Goal: Task Accomplishment & Management: Complete application form

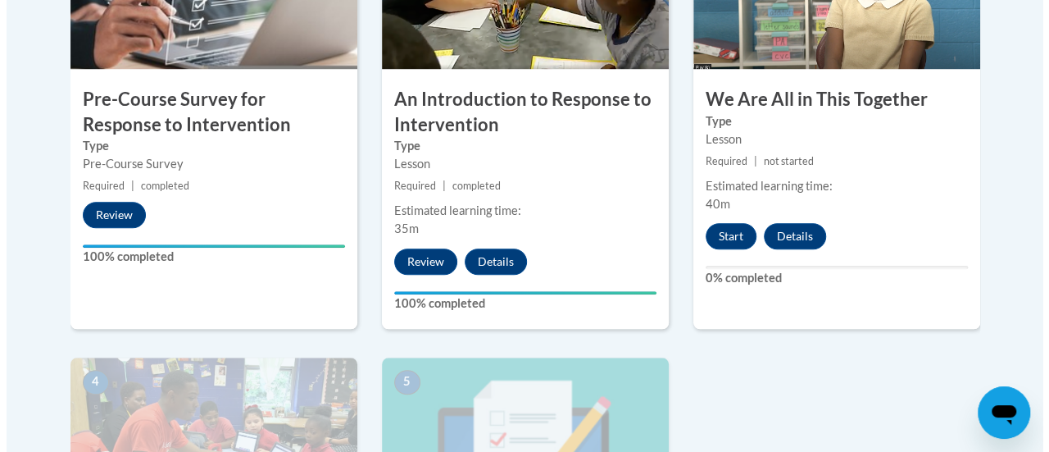
scroll to position [601, 0]
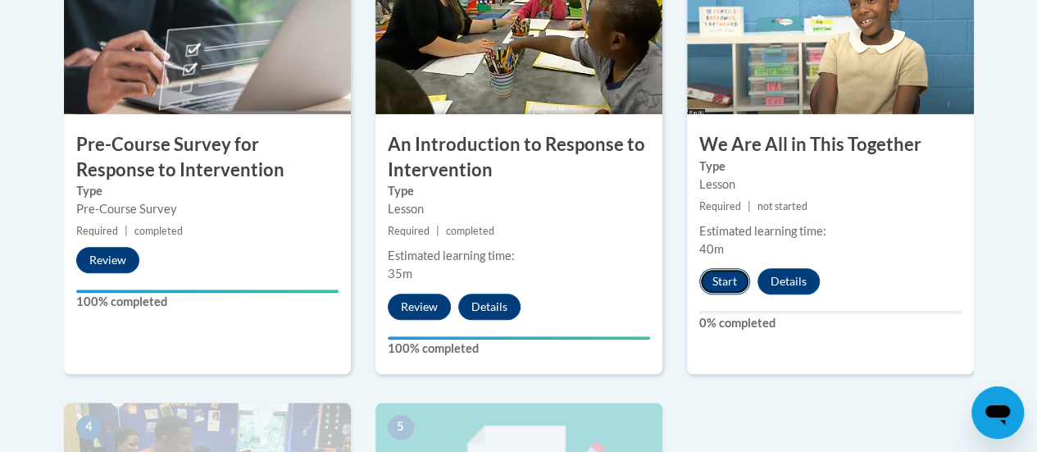
click at [726, 270] on button "Start" at bounding box center [724, 281] width 51 height 26
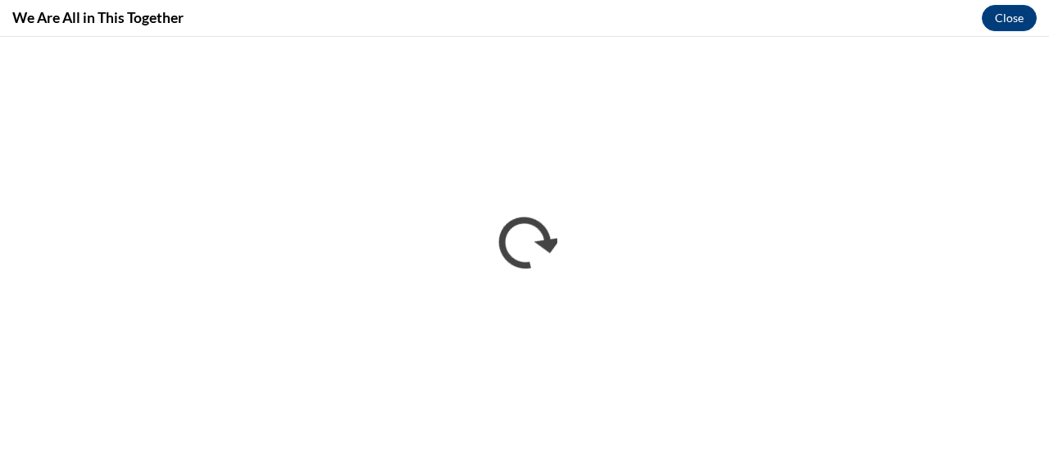
scroll to position [0, 0]
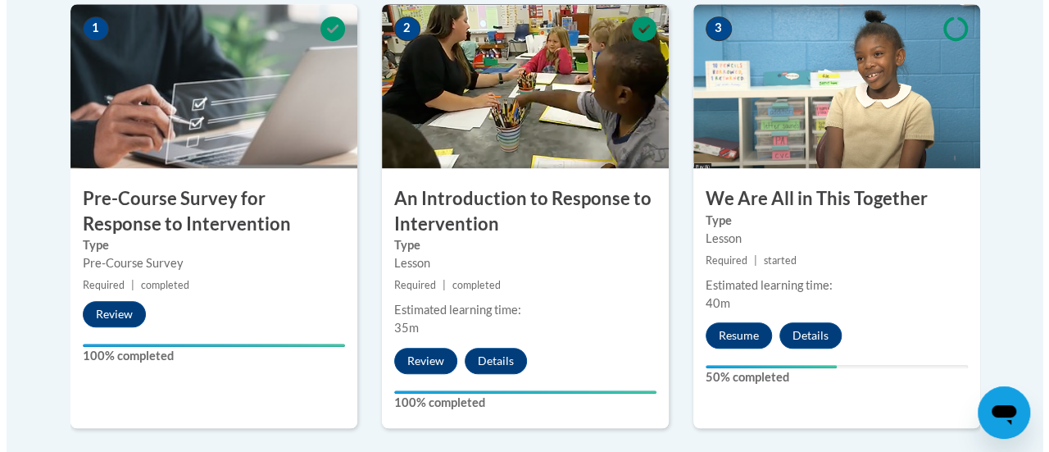
scroll to position [548, 0]
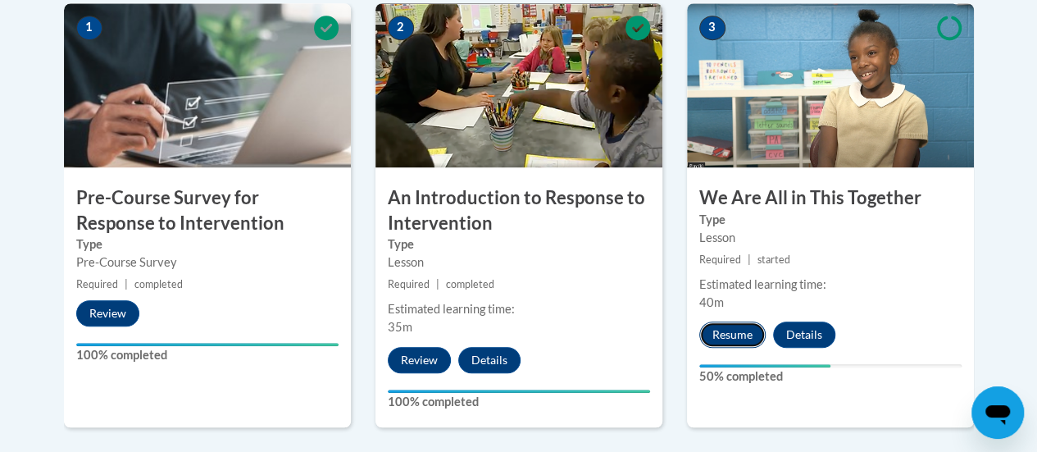
click at [723, 335] on button "Resume" at bounding box center [732, 334] width 66 height 26
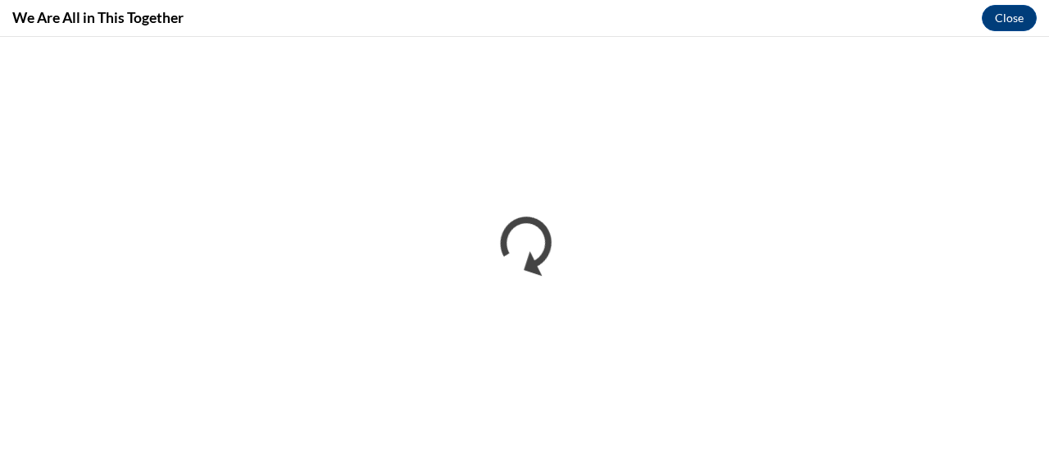
scroll to position [0, 0]
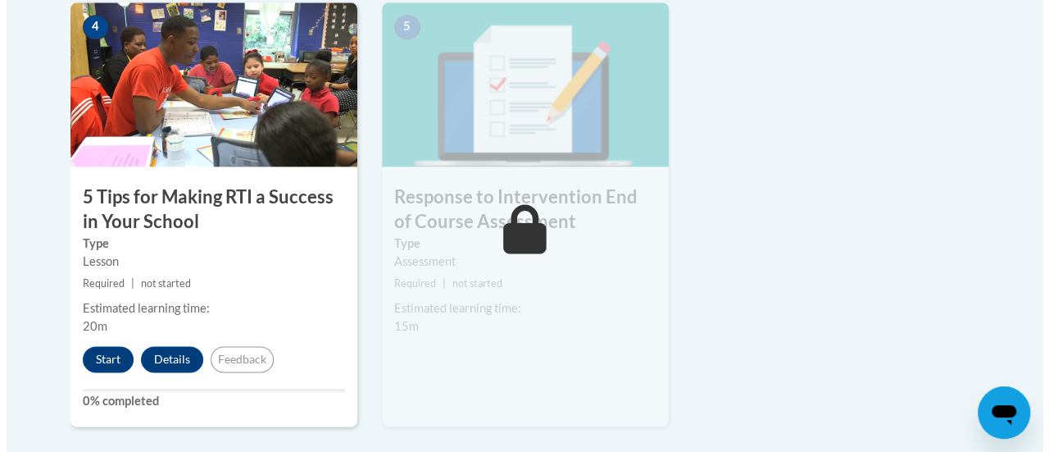
scroll to position [1002, 0]
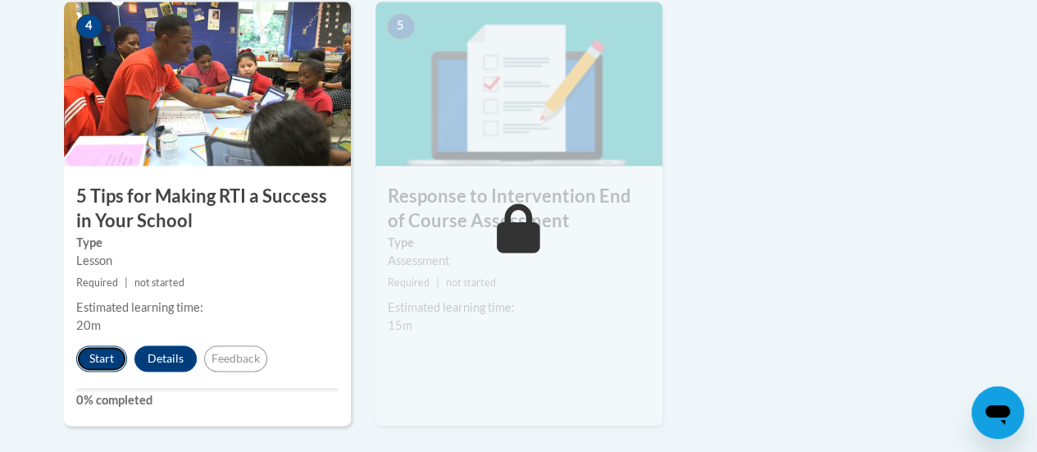
click at [95, 357] on button "Start" at bounding box center [101, 358] width 51 height 26
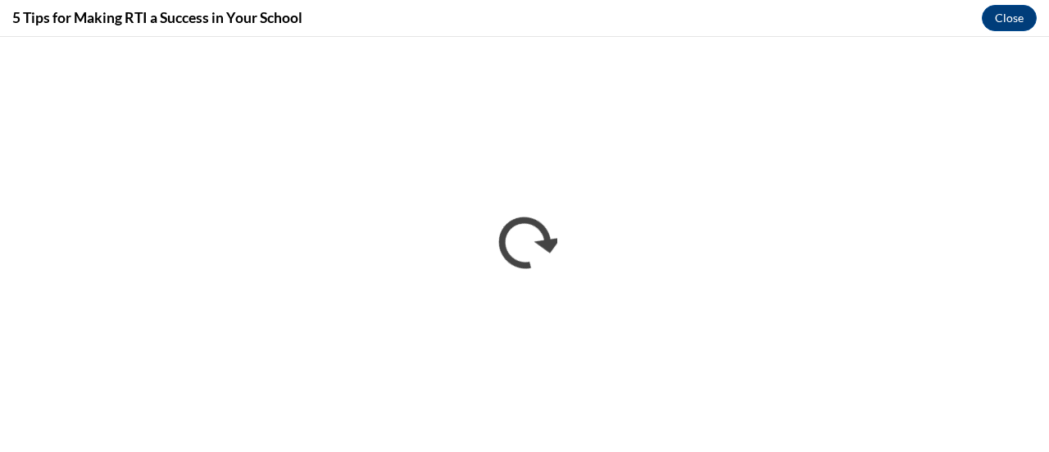
scroll to position [0, 0]
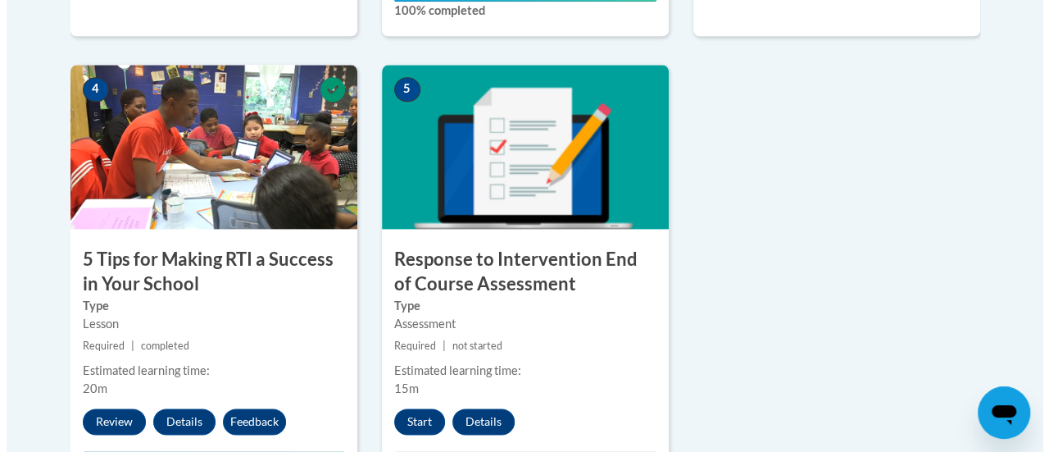
scroll to position [1048, 0]
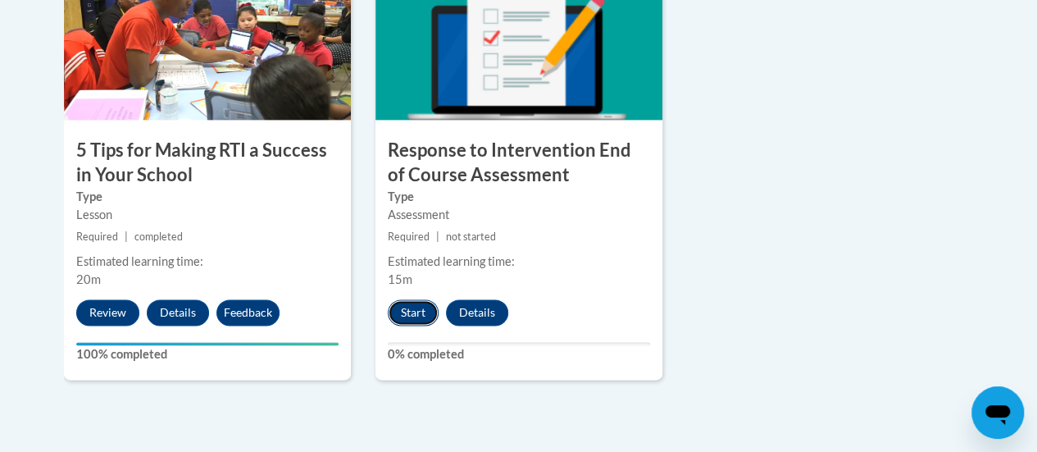
click at [404, 309] on button "Start" at bounding box center [413, 312] width 51 height 26
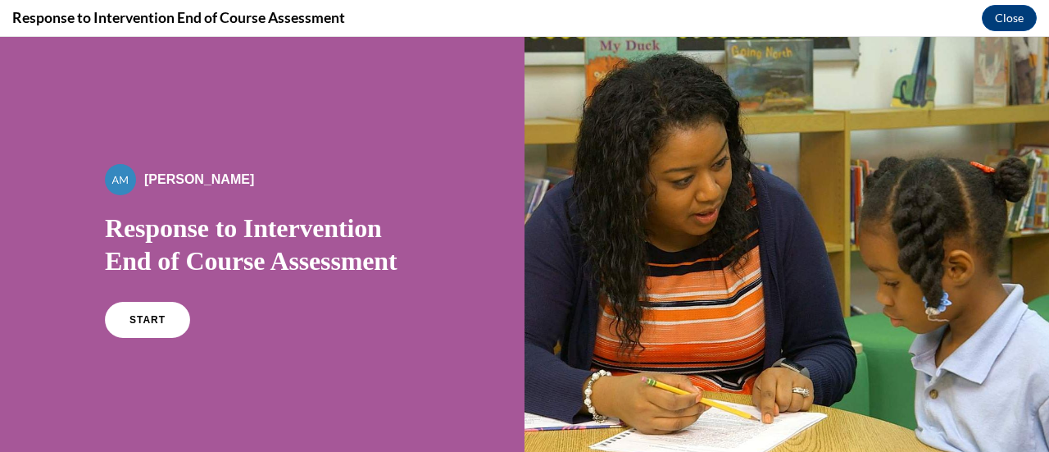
scroll to position [3, 0]
click at [157, 306] on link "START" at bounding box center [146, 319] width 89 height 38
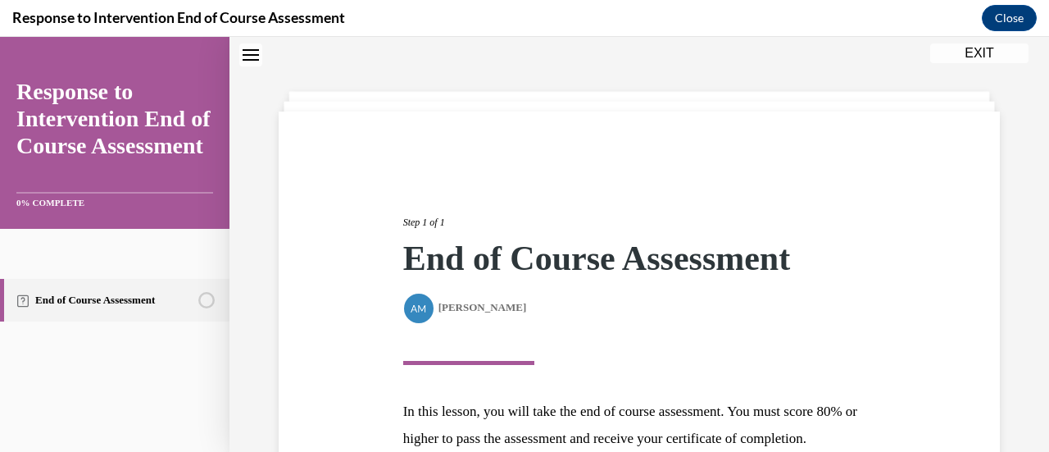
scroll to position [240, 0]
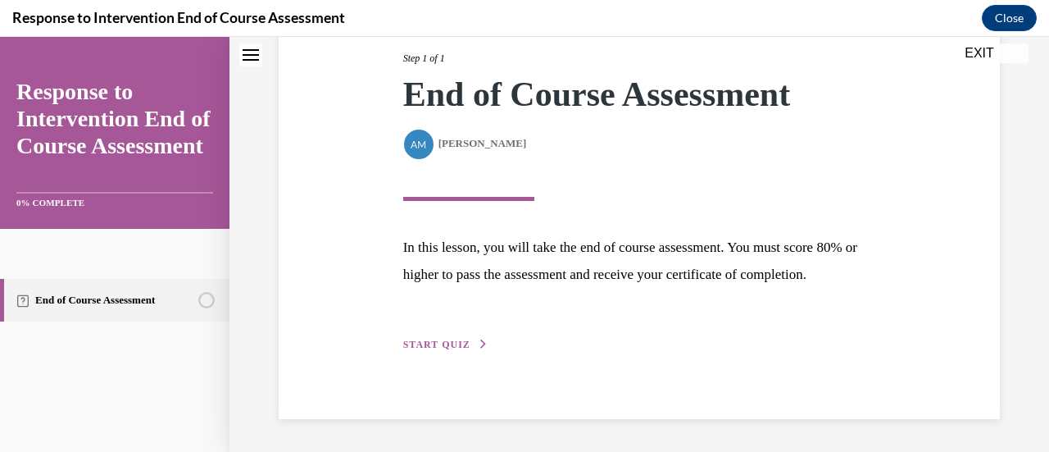
click at [451, 336] on div "Step 1 of 1 End of Course Assessment By Alexander Mackey Alexander Mackey In th…" at bounding box center [640, 183] width 498 height 340
click at [461, 345] on span "START QUIZ" at bounding box center [436, 344] width 67 height 11
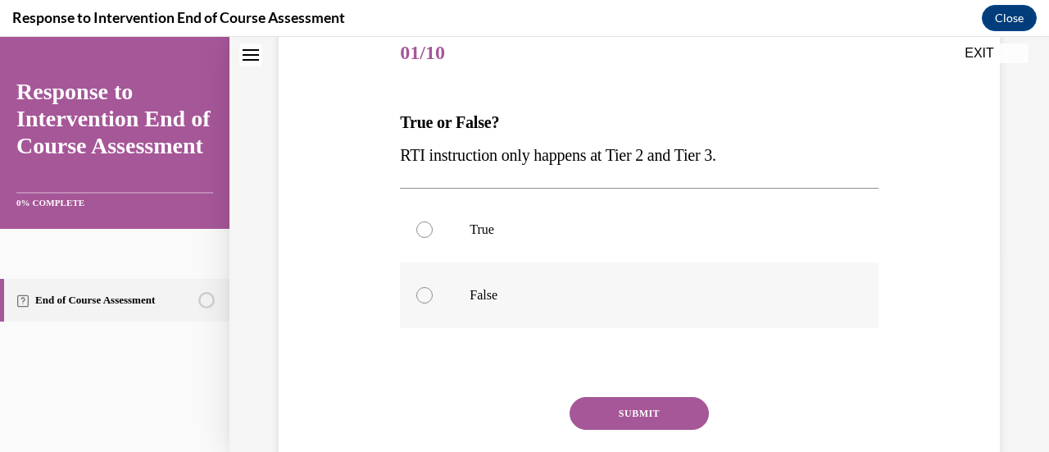
scroll to position [207, 0]
click at [495, 305] on label "False" at bounding box center [639, 295] width 478 height 66
click at [433, 303] on input "False" at bounding box center [425, 294] width 16 height 16
radio input "true"
click at [670, 416] on button "SUBMIT" at bounding box center [639, 412] width 139 height 33
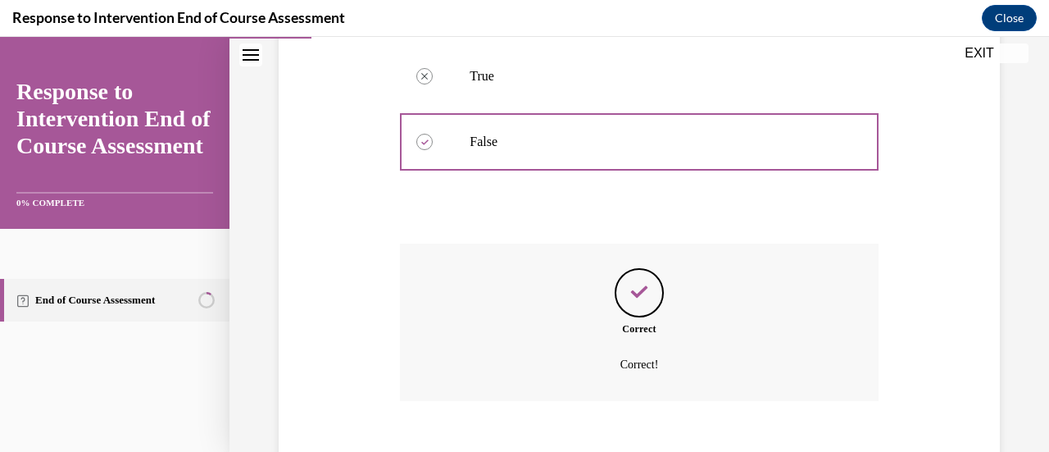
scroll to position [451, 0]
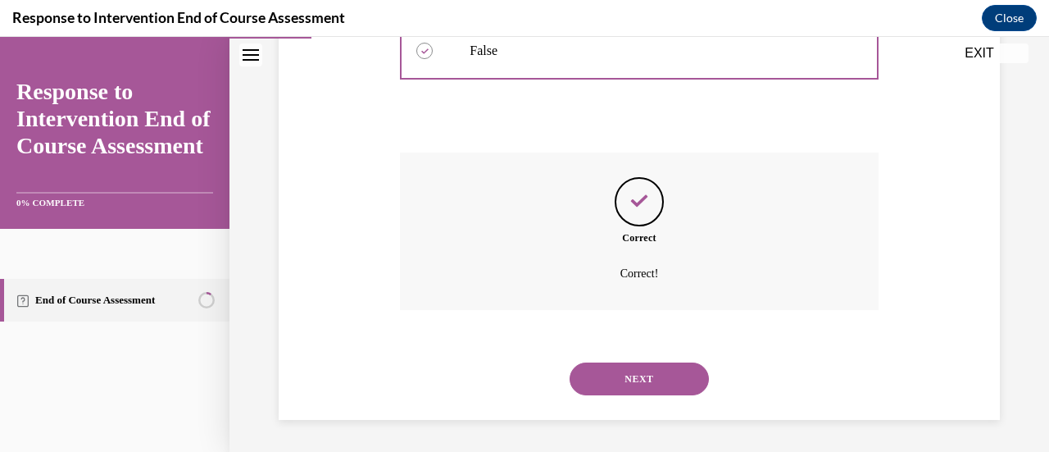
click at [635, 373] on button "NEXT" at bounding box center [639, 378] width 139 height 33
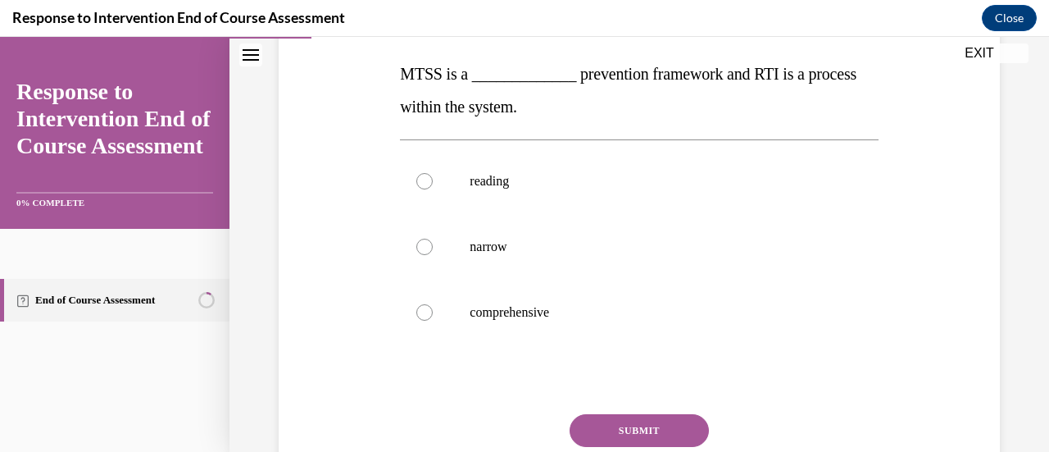
scroll to position [256, 0]
click at [642, 311] on p "comprehensive" at bounding box center [653, 311] width 367 height 16
click at [433, 311] on input "comprehensive" at bounding box center [425, 311] width 16 height 16
radio input "true"
click at [628, 429] on button "SUBMIT" at bounding box center [639, 429] width 139 height 33
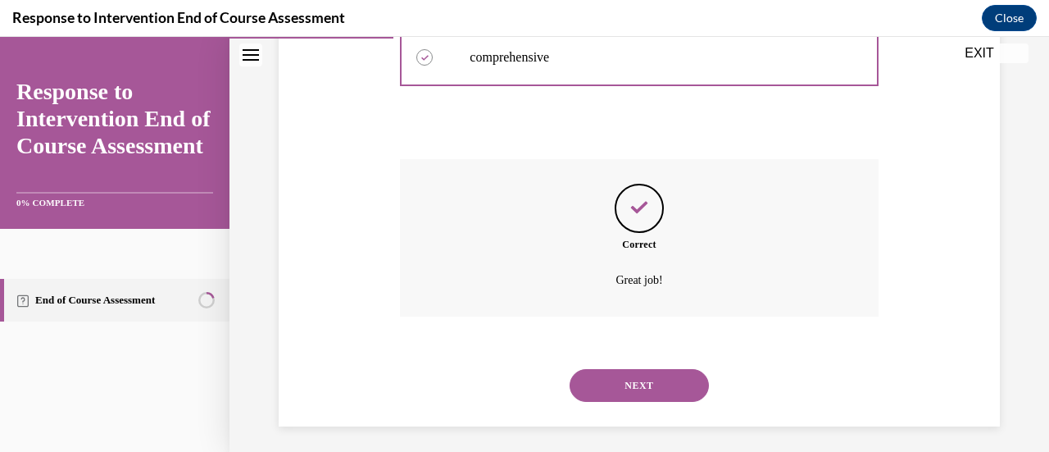
click at [633, 384] on button "NEXT" at bounding box center [639, 385] width 139 height 33
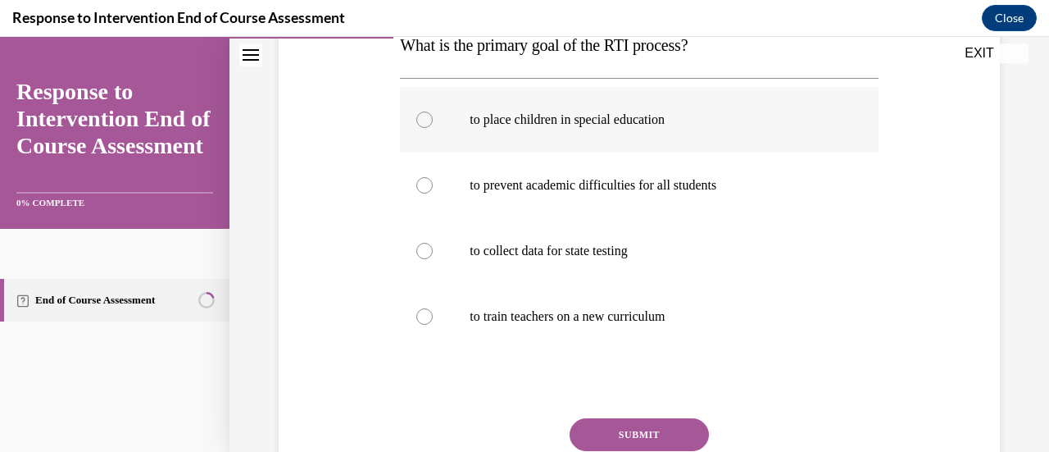
scroll to position [284, 0]
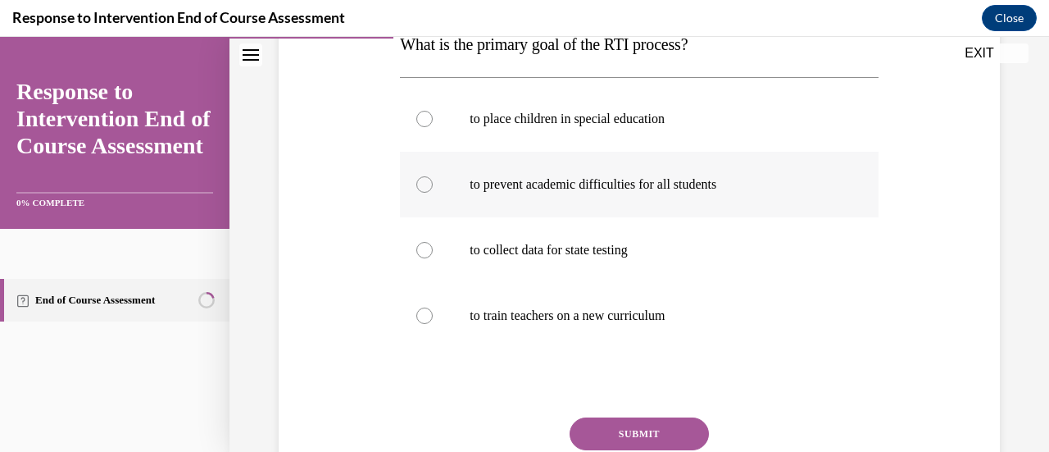
click at [714, 188] on p "to prevent academic difficulties for all students" at bounding box center [653, 184] width 367 height 16
click at [433, 188] on input "to prevent academic difficulties for all students" at bounding box center [425, 184] width 16 height 16
radio input "true"
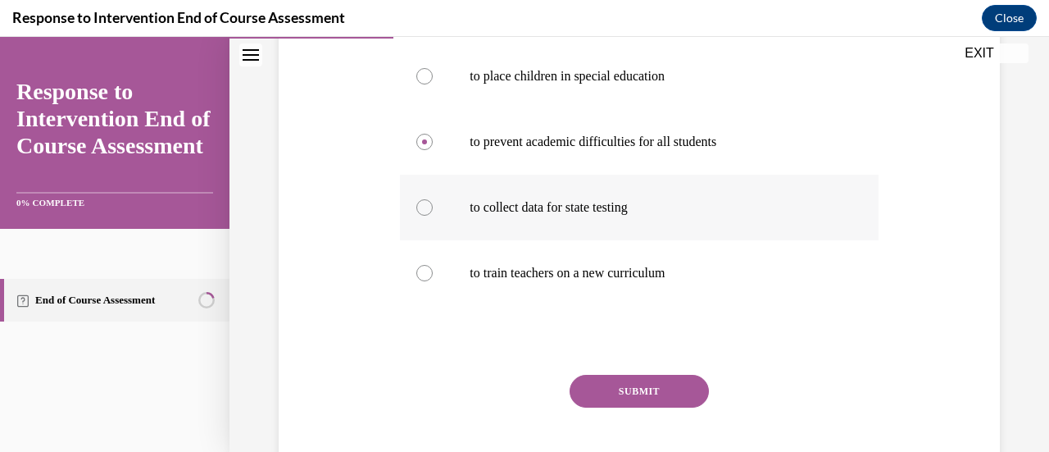
scroll to position [367, 0]
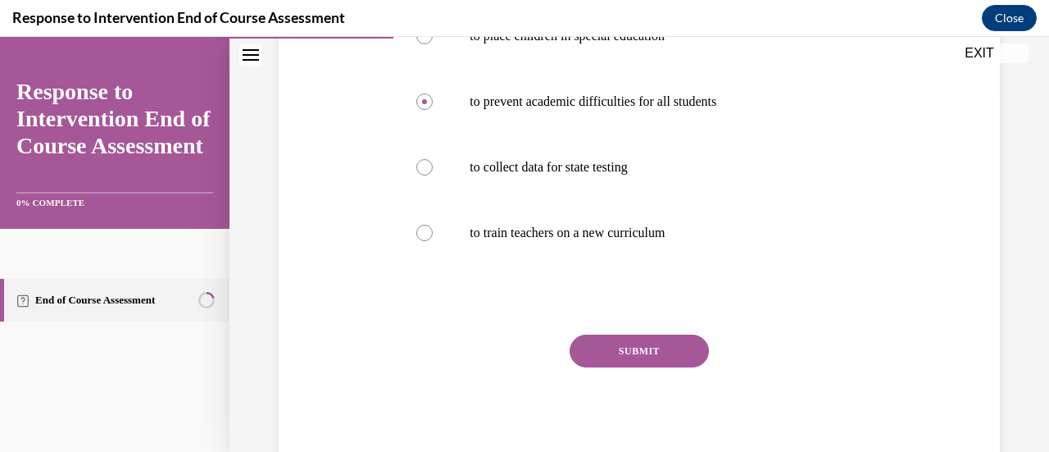
click at [654, 351] on button "SUBMIT" at bounding box center [639, 351] width 139 height 33
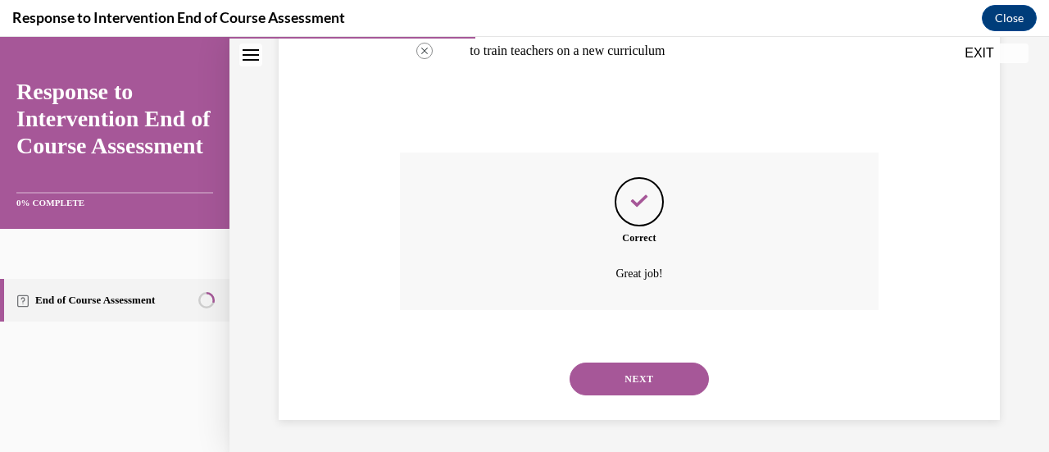
click at [617, 382] on button "NEXT" at bounding box center [639, 378] width 139 height 33
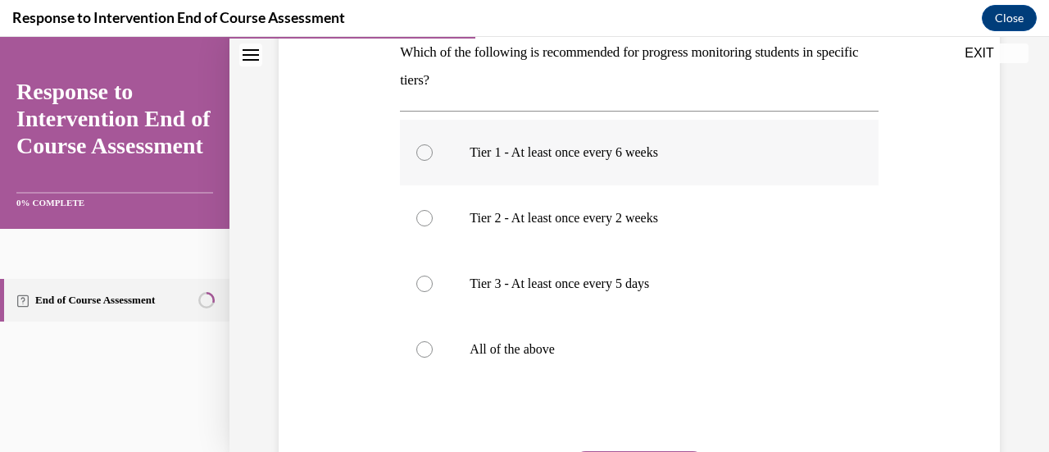
scroll to position [275, 0]
click at [744, 353] on p "All of the above" at bounding box center [653, 348] width 367 height 16
click at [433, 353] on input "All of the above" at bounding box center [425, 348] width 16 height 16
radio input "true"
click at [744, 353] on p "All of the above" at bounding box center [653, 348] width 367 height 16
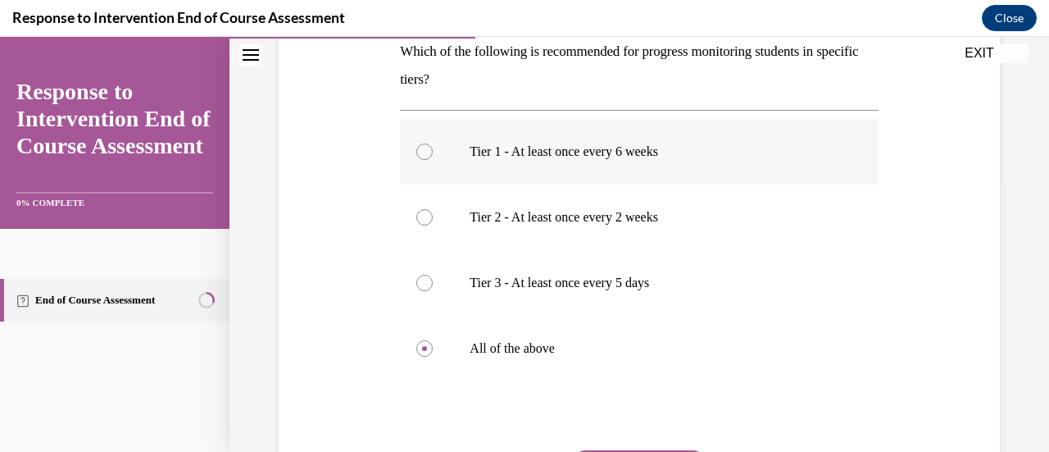
click at [433, 353] on input "All of the above" at bounding box center [425, 348] width 16 height 16
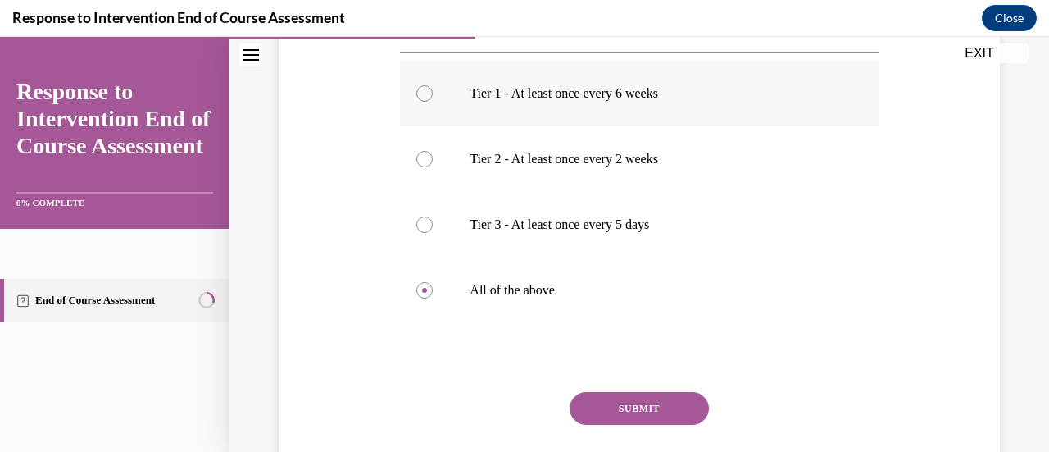
scroll to position [334, 0]
click at [640, 397] on button "SUBMIT" at bounding box center [639, 407] width 139 height 33
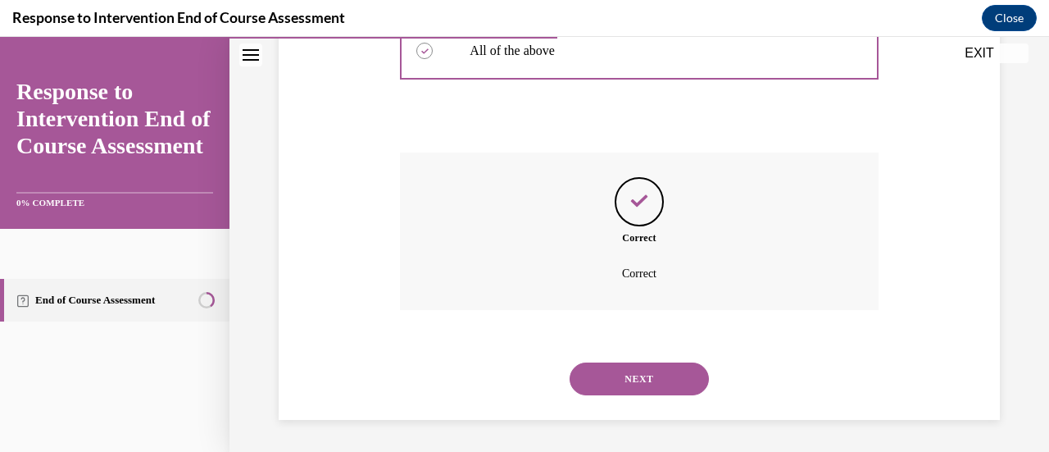
click at [658, 380] on button "NEXT" at bounding box center [639, 378] width 139 height 33
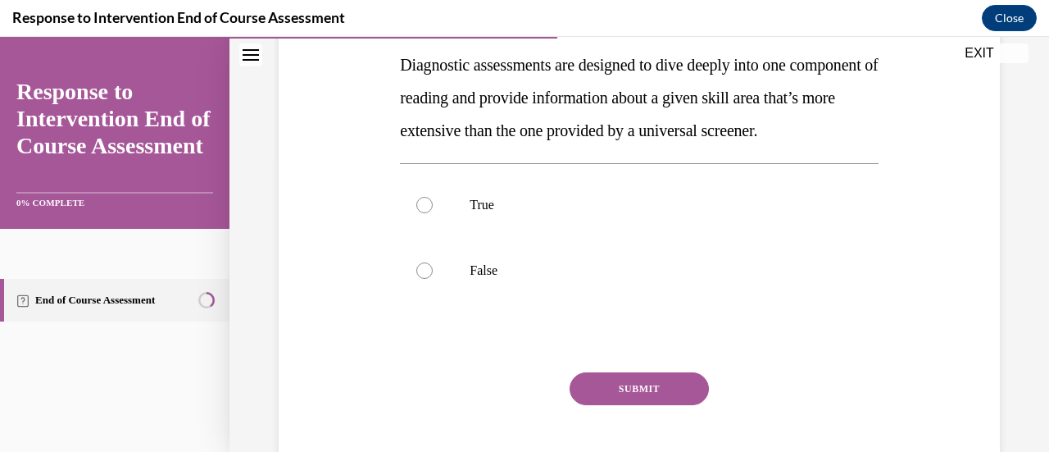
scroll to position [298, 0]
click at [684, 212] on p "True" at bounding box center [653, 204] width 367 height 16
click at [433, 212] on input "True" at bounding box center [425, 204] width 16 height 16
radio input "true"
click at [684, 404] on button "SUBMIT" at bounding box center [639, 387] width 139 height 33
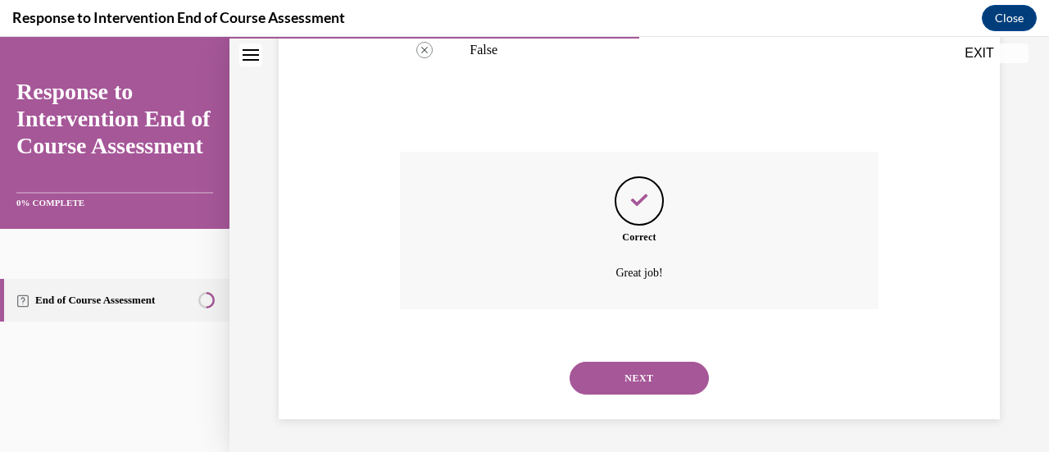
click at [653, 388] on button "NEXT" at bounding box center [639, 378] width 139 height 33
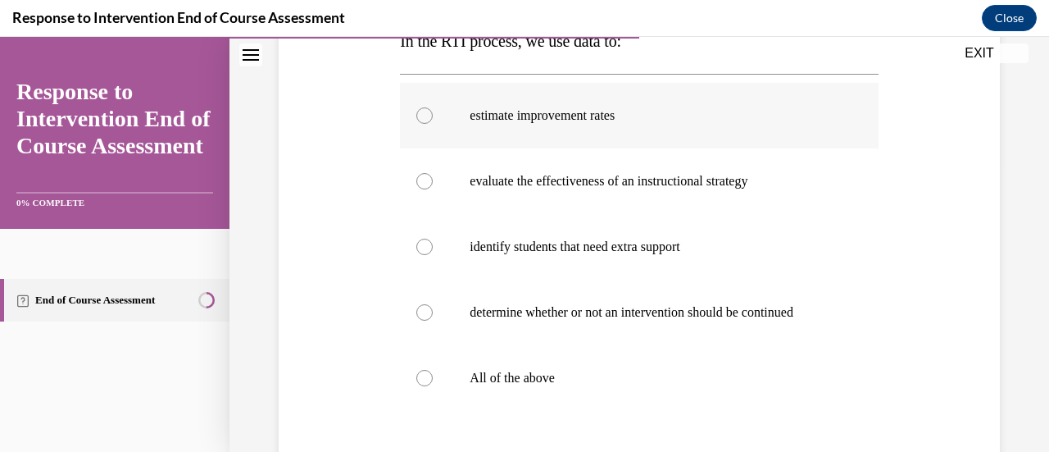
scroll to position [291, 0]
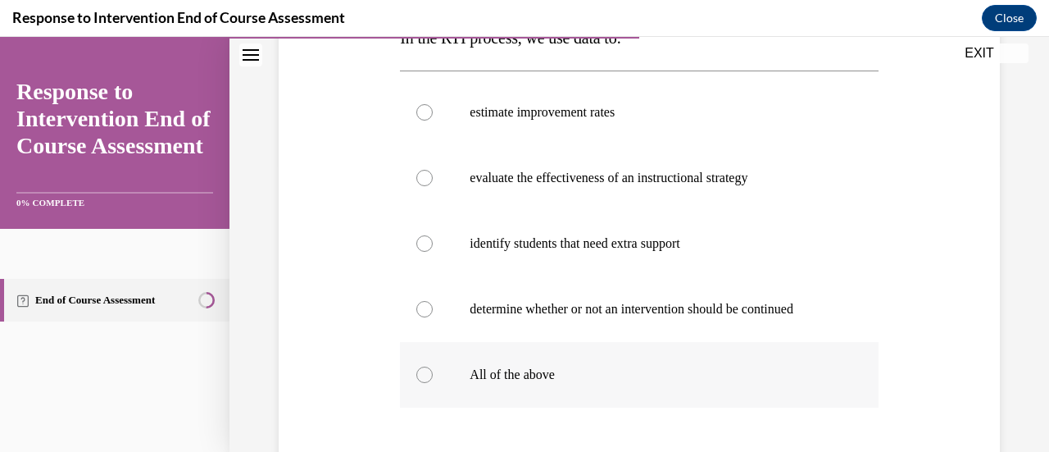
click at [680, 367] on p "All of the above" at bounding box center [653, 374] width 367 height 16
click at [433, 367] on input "All of the above" at bounding box center [425, 374] width 16 height 16
radio input "true"
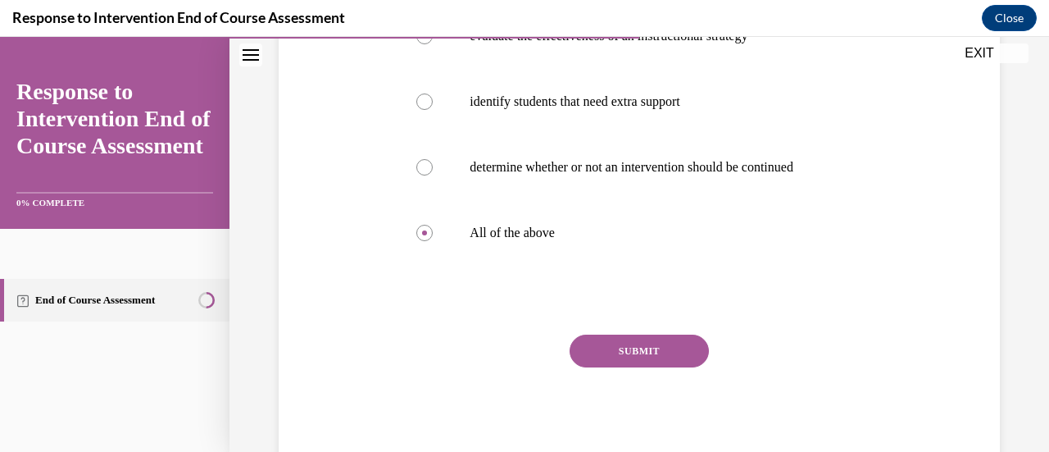
click at [651, 345] on button "SUBMIT" at bounding box center [639, 351] width 139 height 33
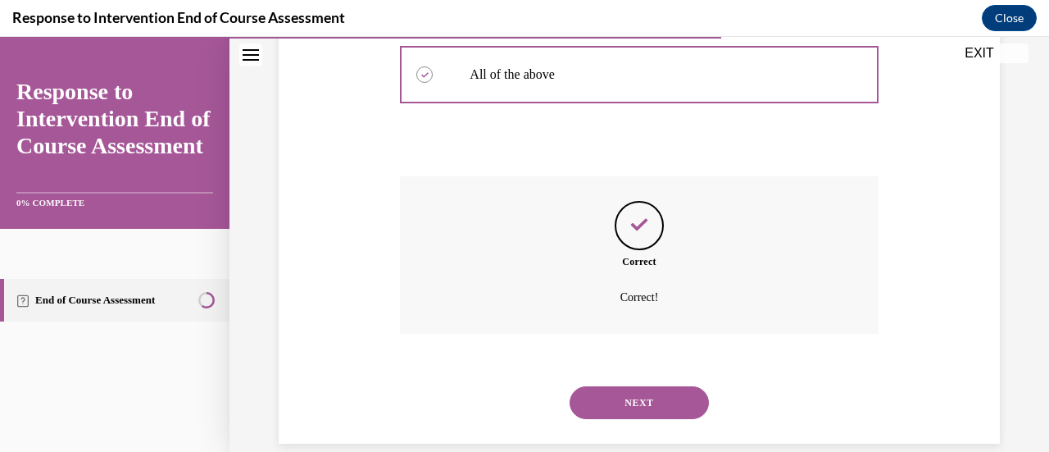
scroll to position [615, 0]
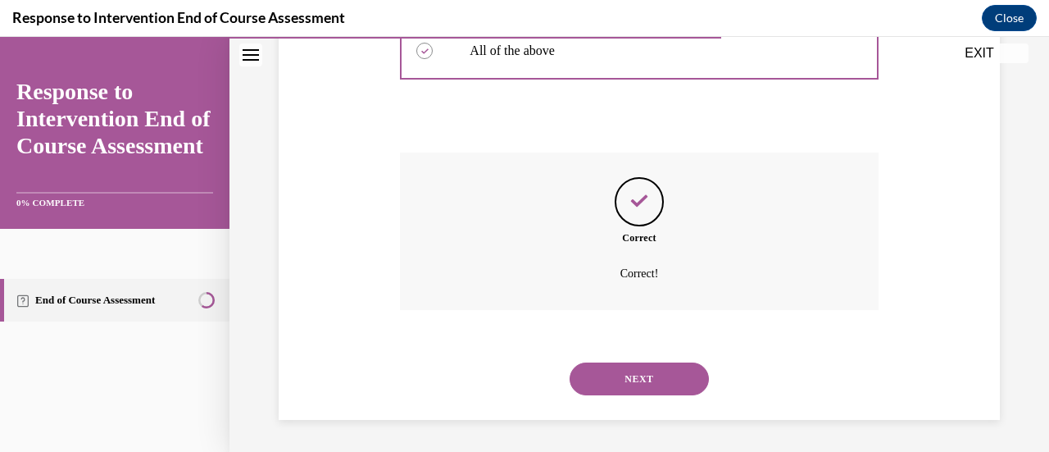
click at [634, 375] on button "NEXT" at bounding box center [639, 378] width 139 height 33
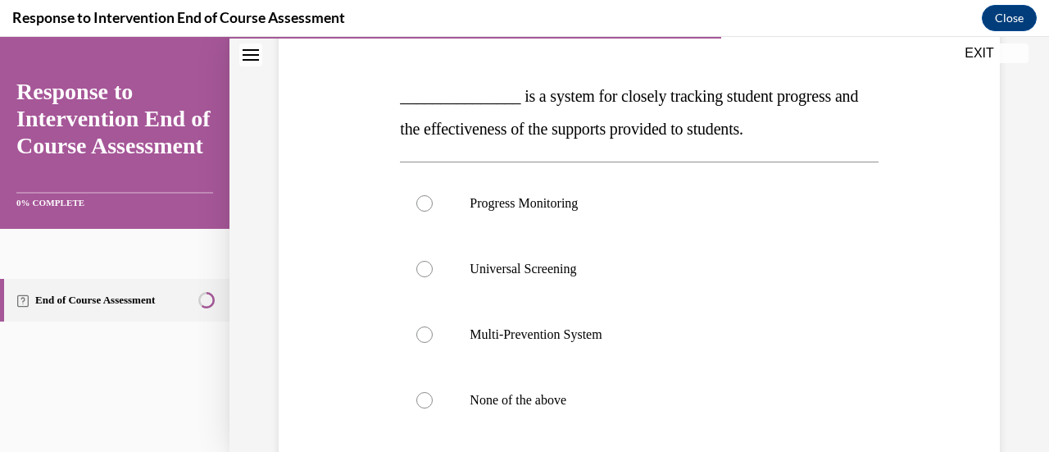
scroll to position [234, 0]
click at [628, 386] on label "None of the above" at bounding box center [639, 399] width 478 height 66
click at [433, 391] on input "None of the above" at bounding box center [425, 399] width 16 height 16
radio input "true"
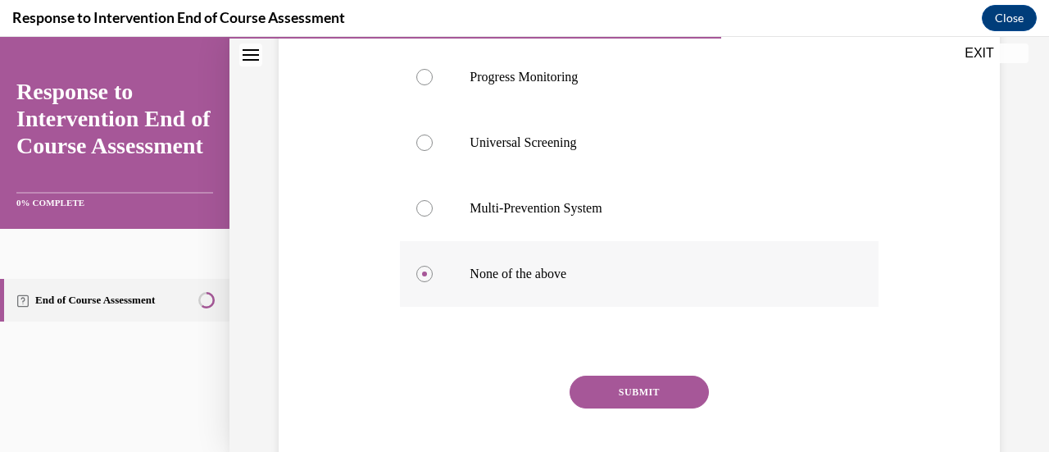
scroll to position [363, 0]
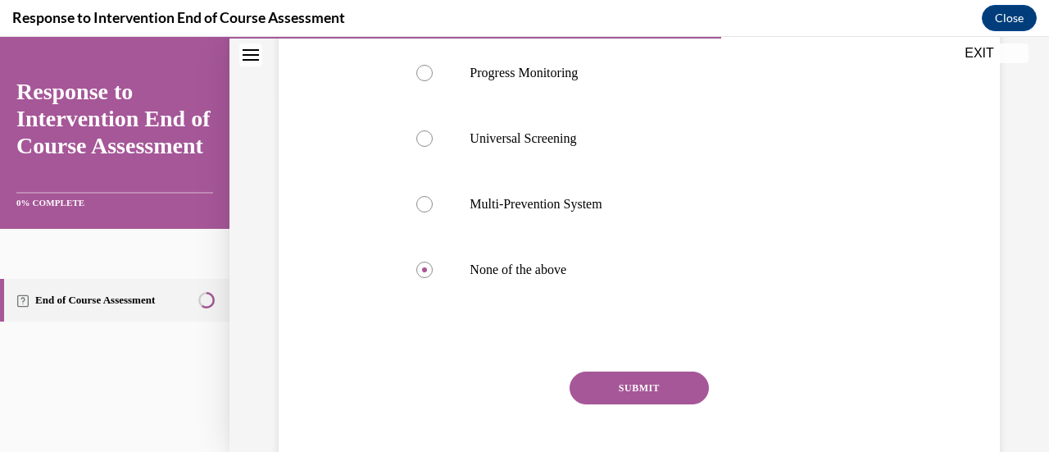
click at [653, 387] on button "SUBMIT" at bounding box center [639, 387] width 139 height 33
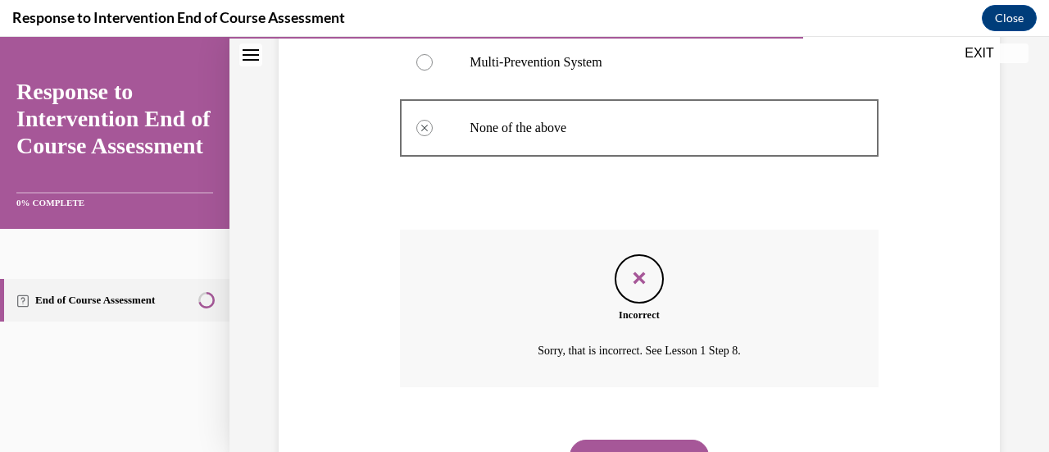
scroll to position [582, 0]
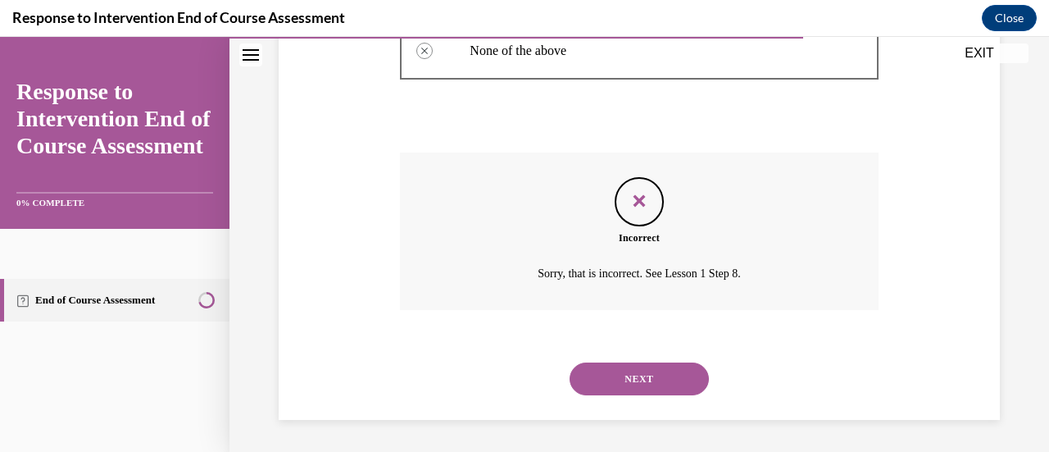
click at [637, 377] on button "NEXT" at bounding box center [639, 378] width 139 height 33
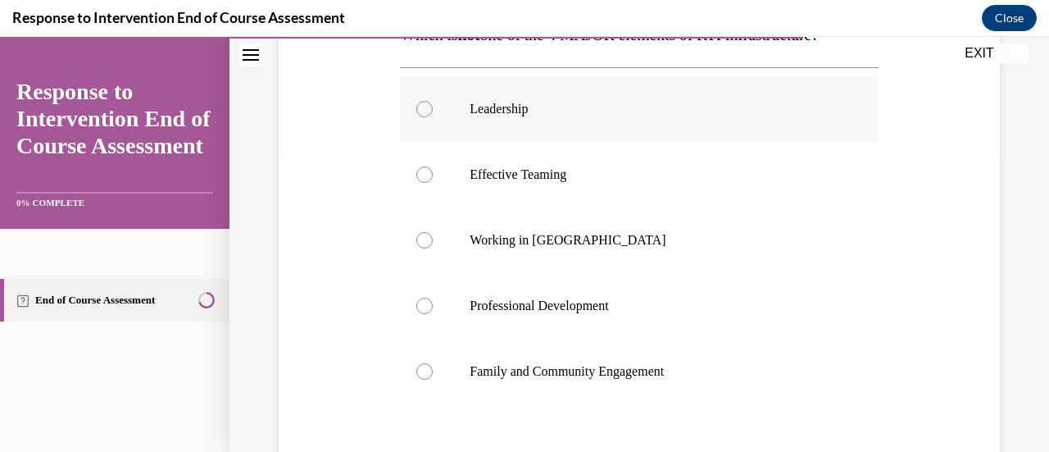
scroll to position [295, 0]
click at [559, 229] on label "Working in Silos" at bounding box center [639, 240] width 478 height 66
click at [433, 231] on input "Working in Silos" at bounding box center [425, 239] width 16 height 16
radio input "true"
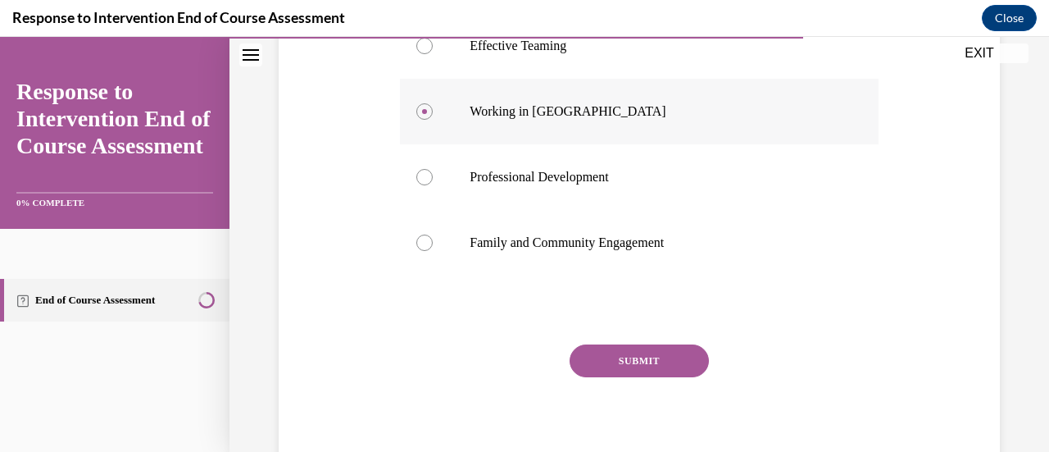
scroll to position [433, 0]
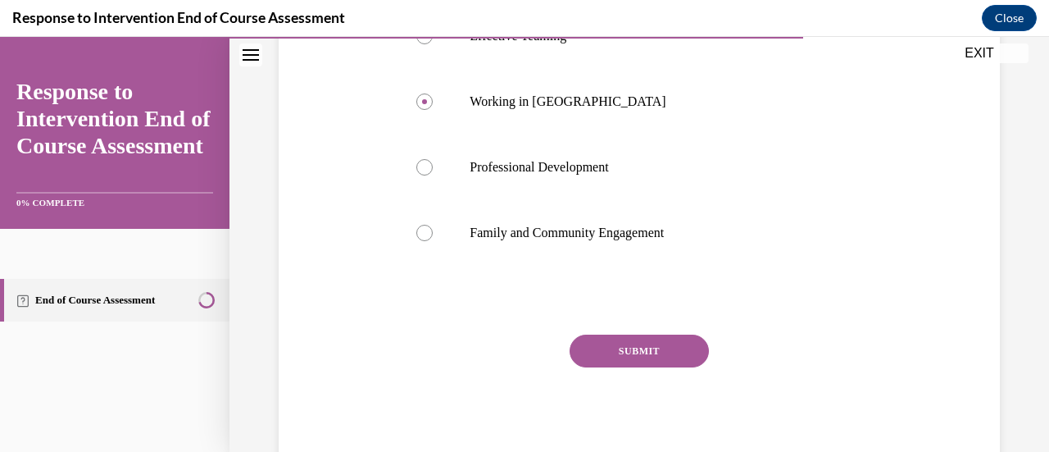
click at [653, 337] on button "SUBMIT" at bounding box center [639, 351] width 139 height 33
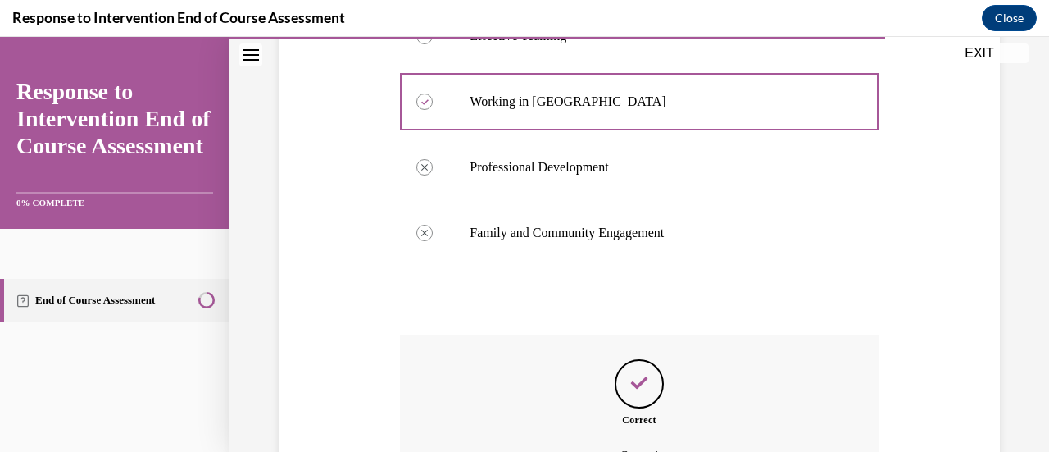
scroll to position [615, 0]
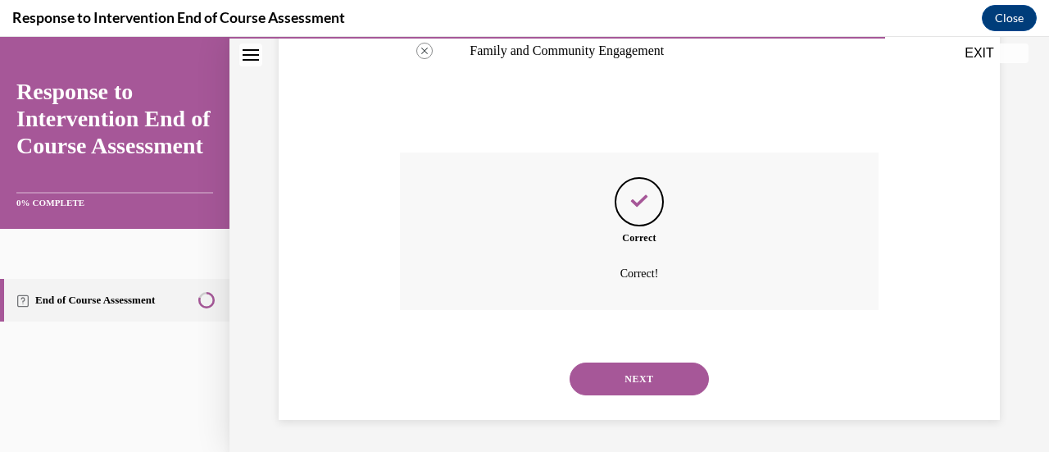
click at [673, 373] on button "NEXT" at bounding box center [639, 378] width 139 height 33
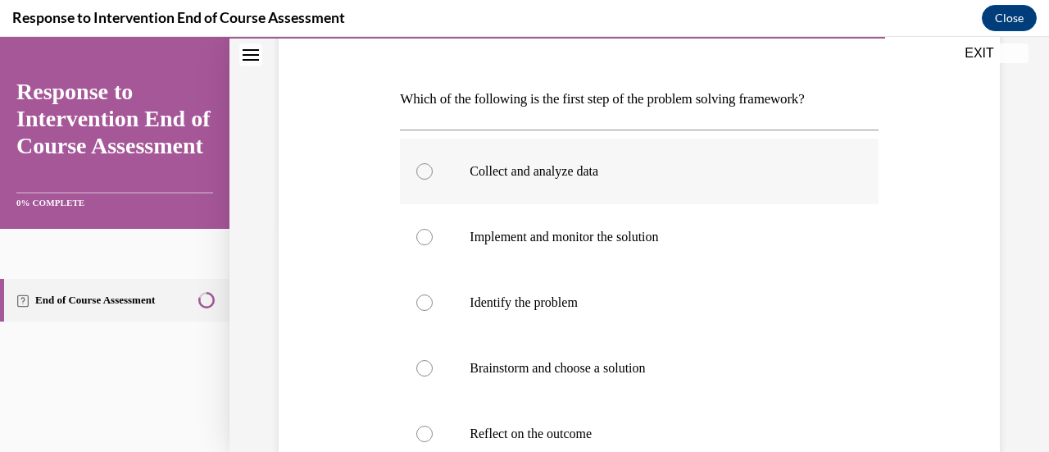
scroll to position [230, 0]
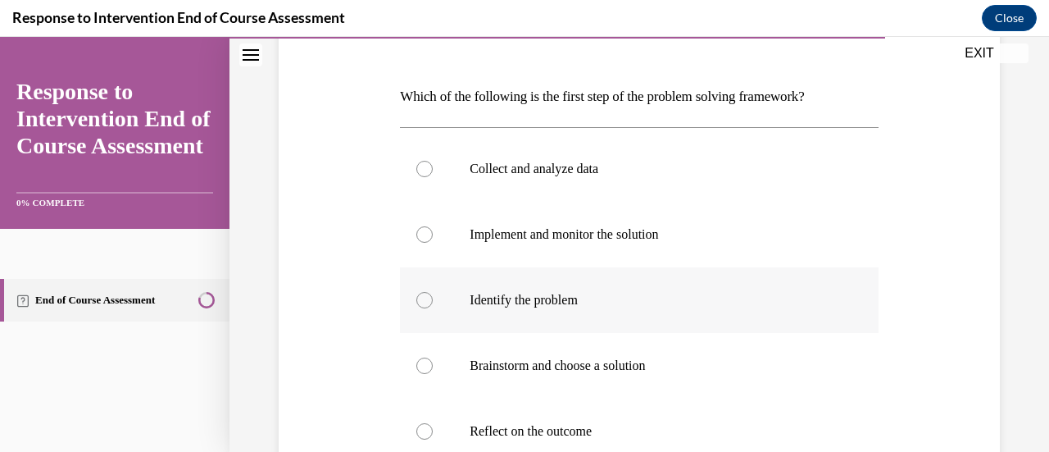
click at [717, 316] on label "Identify the problem" at bounding box center [639, 300] width 478 height 66
click at [433, 308] on input "Identify the problem" at bounding box center [425, 300] width 16 height 16
radio input "true"
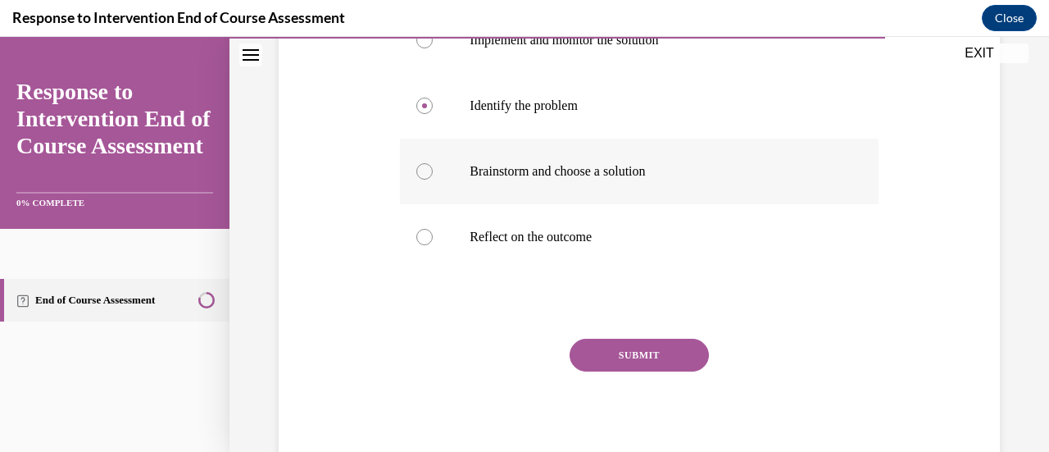
scroll to position [428, 0]
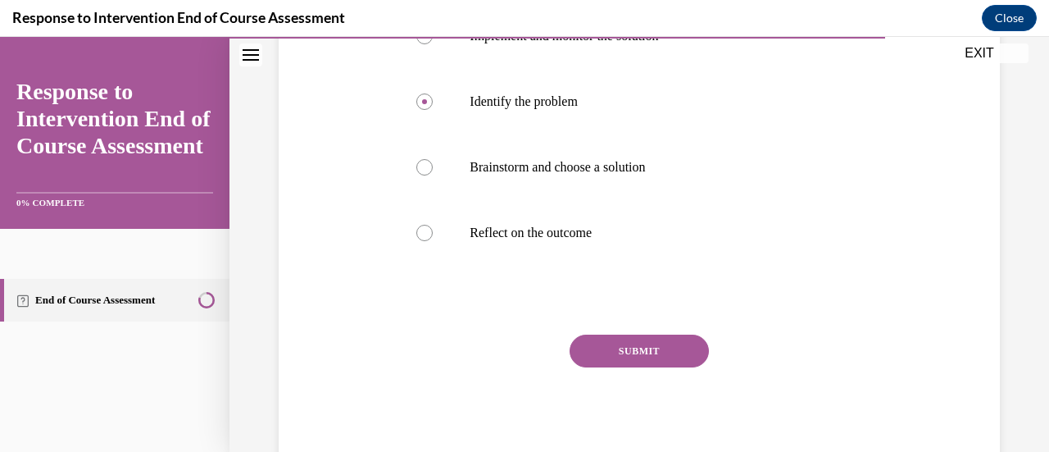
click at [683, 337] on button "SUBMIT" at bounding box center [639, 351] width 139 height 33
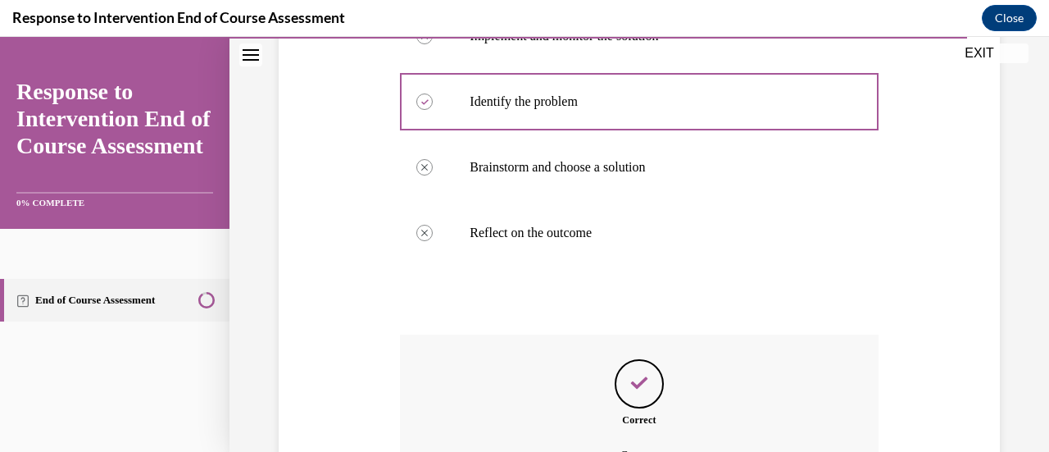
scroll to position [610, 0]
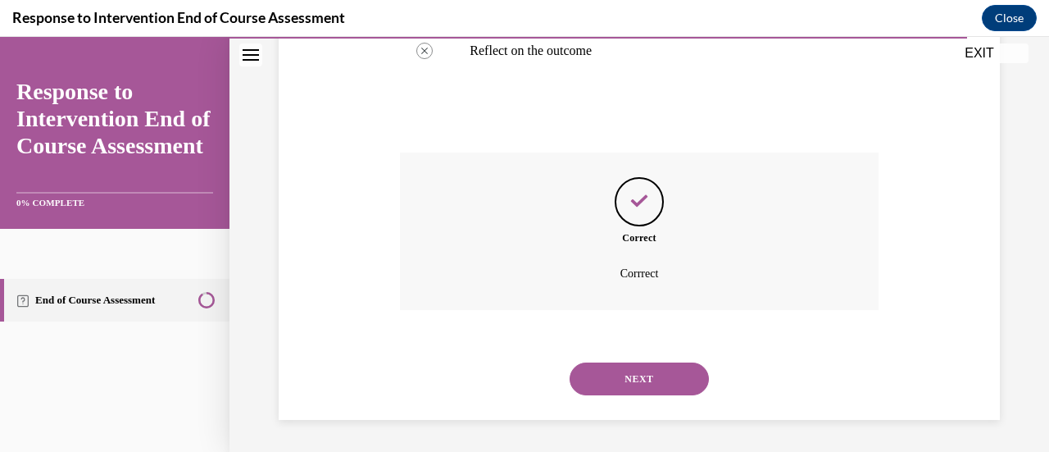
click at [661, 374] on button "NEXT" at bounding box center [639, 378] width 139 height 33
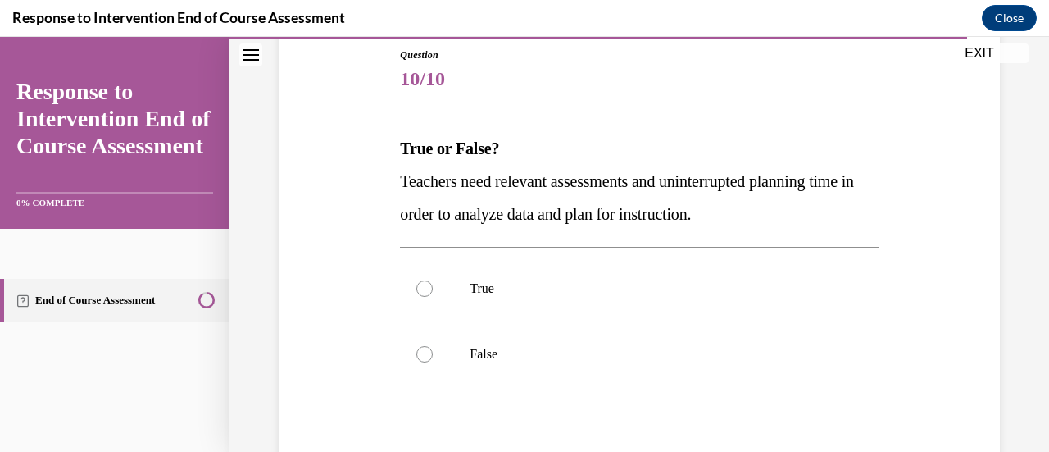
scroll to position [181, 0]
click at [698, 288] on p "True" at bounding box center [653, 288] width 367 height 16
click at [433, 288] on input "True" at bounding box center [425, 288] width 16 height 16
radio input "true"
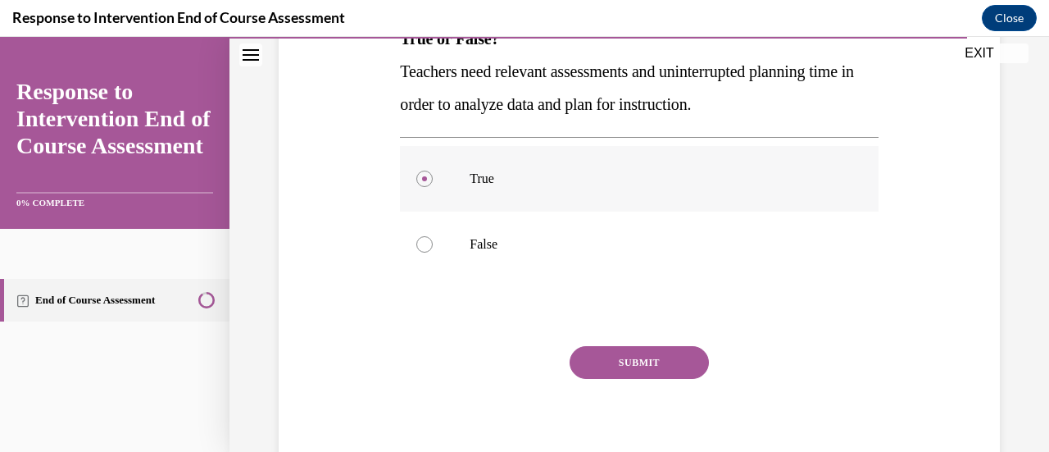
scroll to position [298, 0]
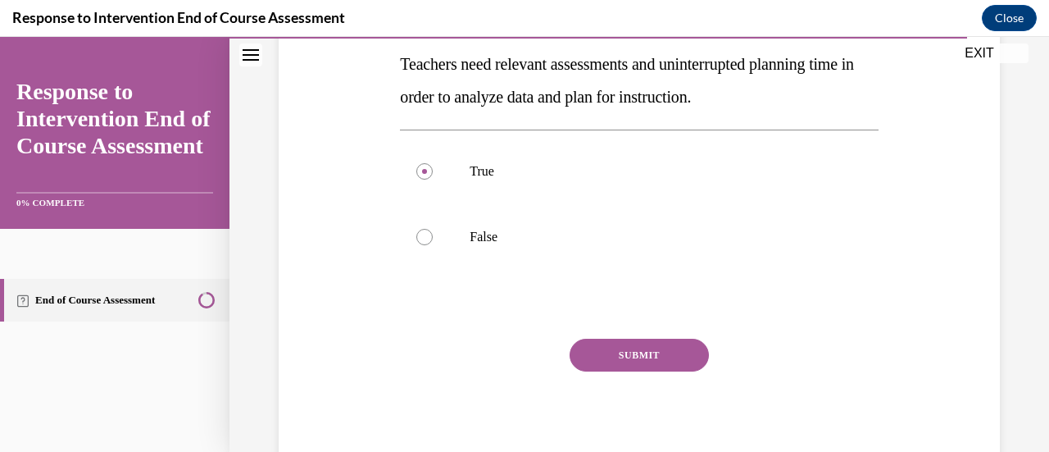
click at [656, 355] on button "SUBMIT" at bounding box center [639, 355] width 139 height 33
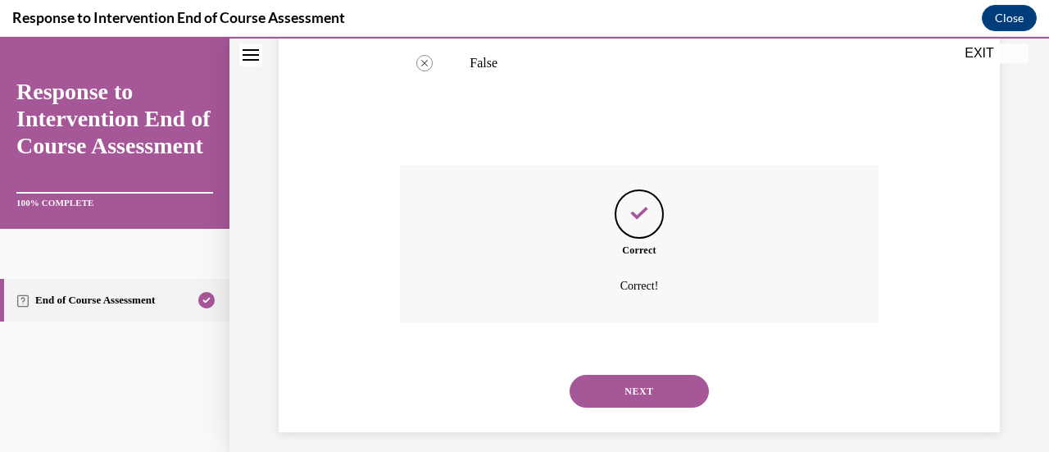
scroll to position [484, 0]
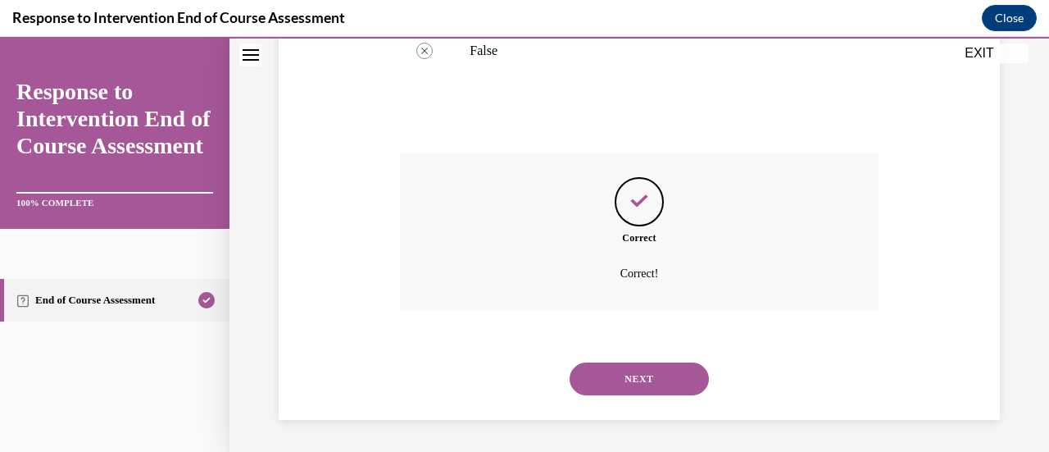
click at [644, 369] on button "NEXT" at bounding box center [639, 378] width 139 height 33
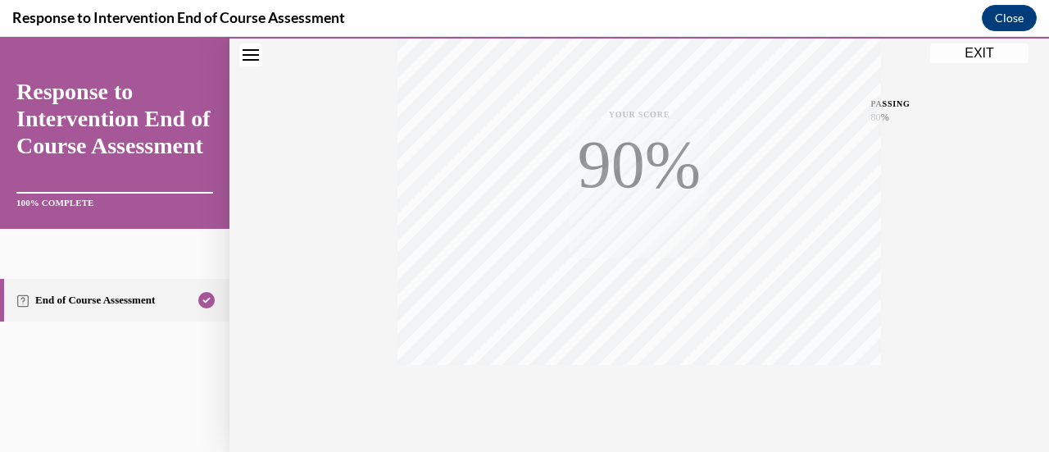
scroll to position [425, 0]
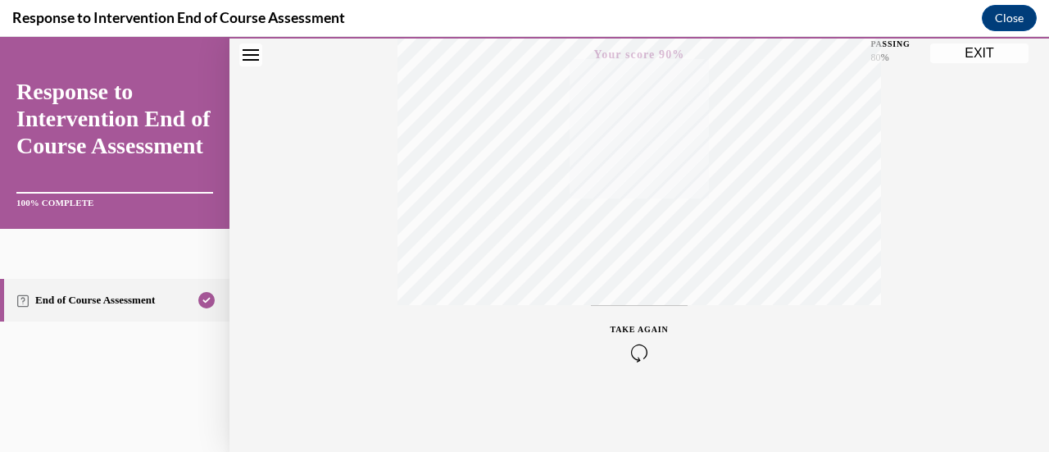
click at [995, 55] on button "EXIT" at bounding box center [980, 53] width 98 height 20
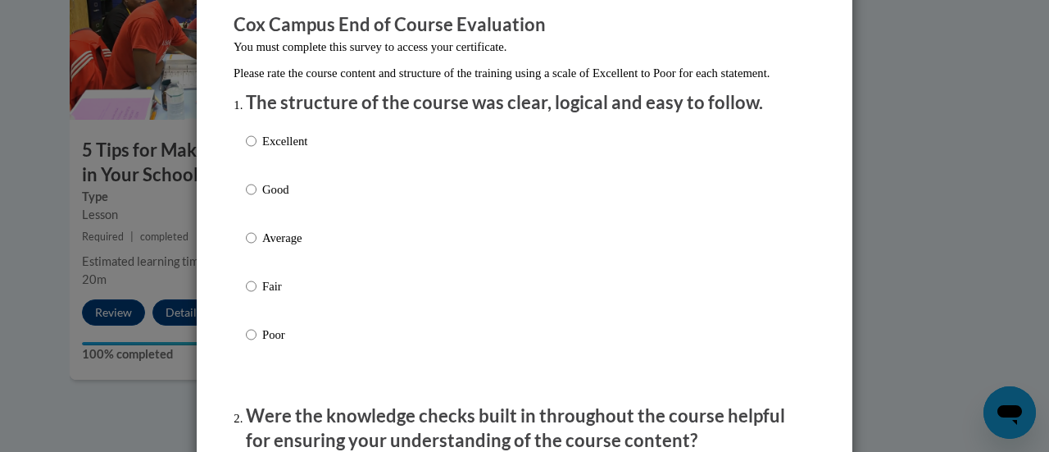
scroll to position [139, 0]
click at [255, 155] on label "Excellent" at bounding box center [276, 153] width 61 height 44
click at [255, 149] on input "Excellent" at bounding box center [251, 140] width 11 height 18
radio input "true"
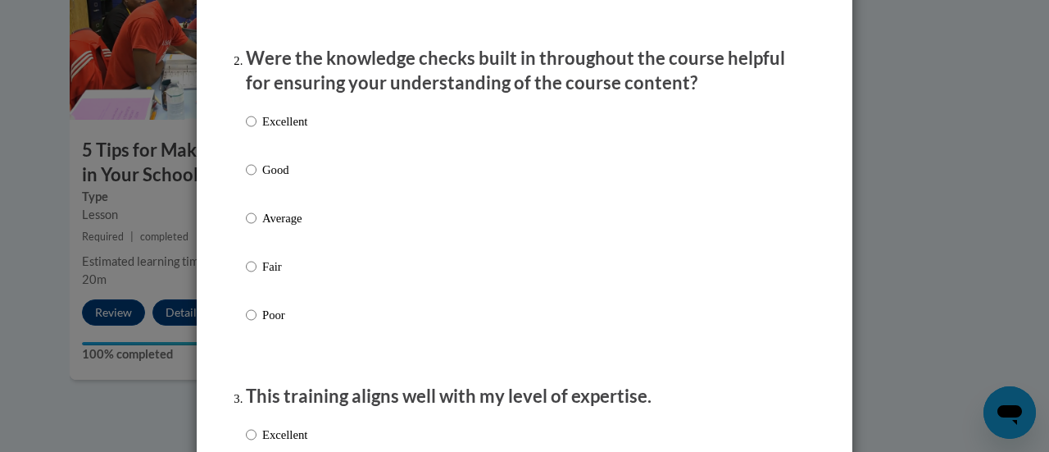
scroll to position [500, 0]
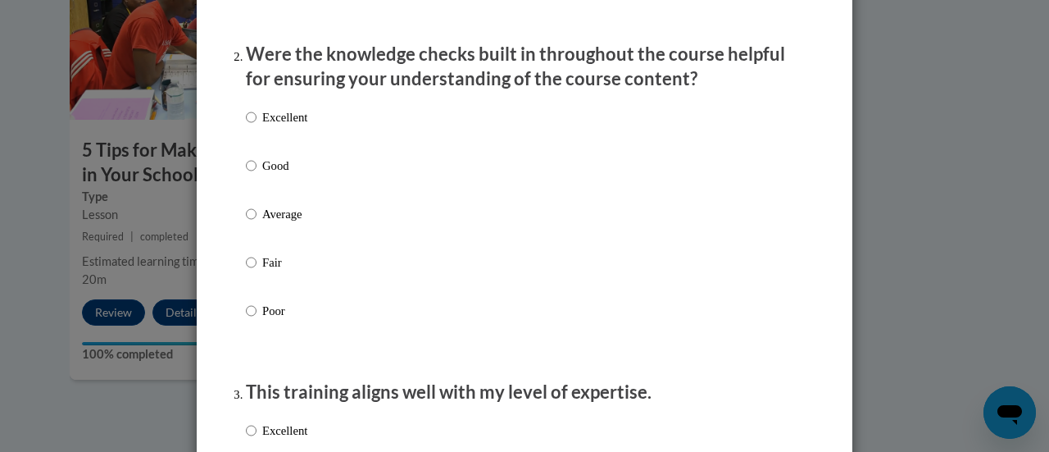
click at [294, 126] on p "Excellent" at bounding box center [284, 117] width 45 height 18
click at [257, 126] on input "Excellent" at bounding box center [251, 117] width 11 height 18
radio input "true"
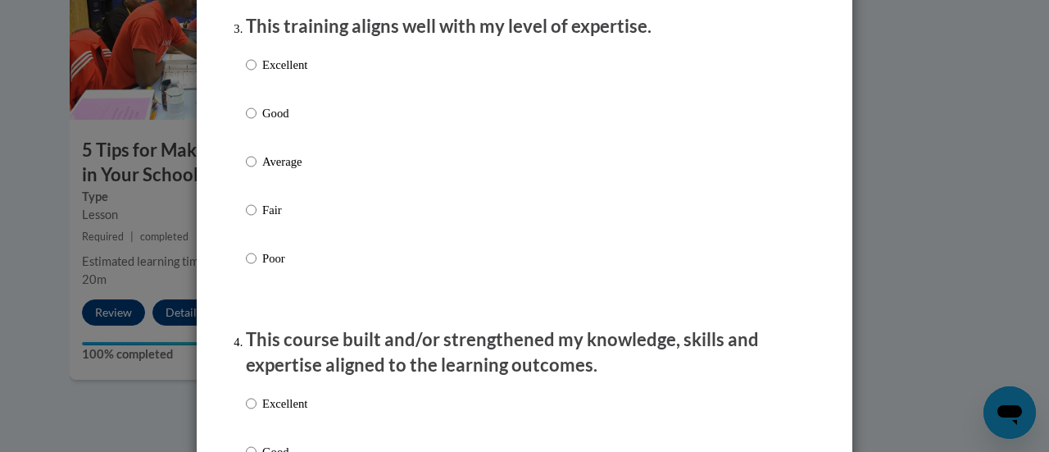
scroll to position [868, 0]
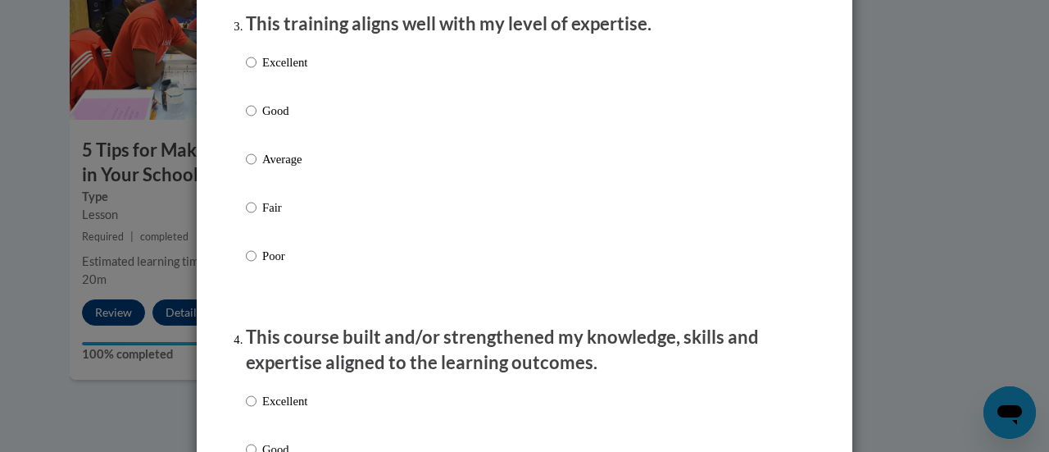
click at [289, 120] on p "Good" at bounding box center [284, 111] width 45 height 18
click at [257, 120] on input "Good" at bounding box center [251, 111] width 11 height 18
radio input "true"
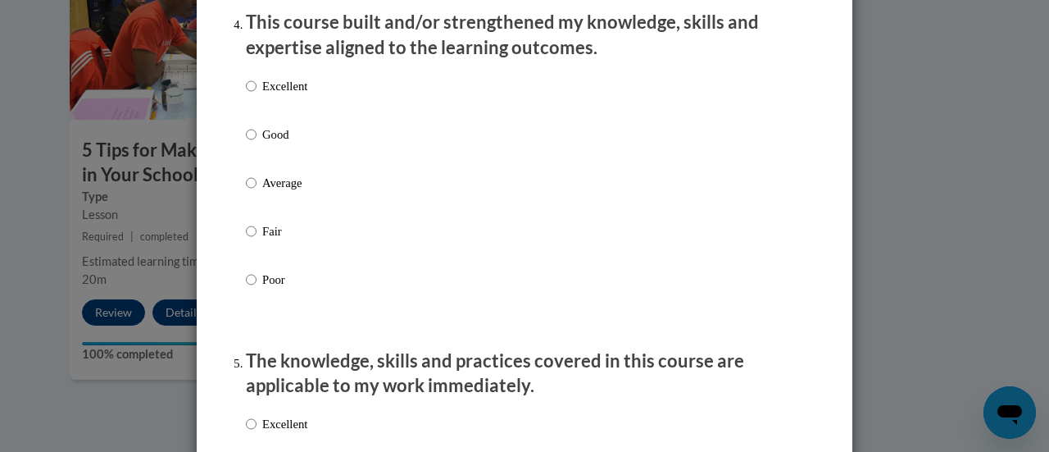
scroll to position [1195, 0]
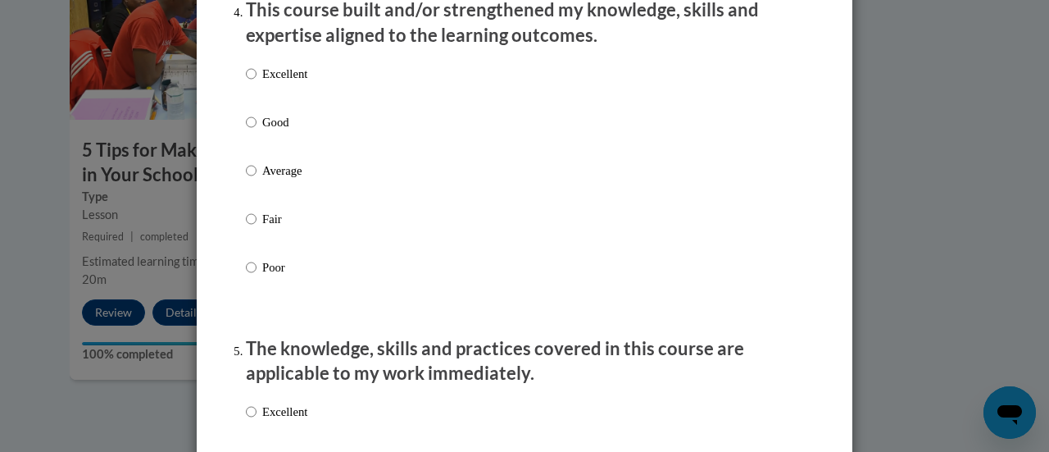
click at [360, 98] on div "Excellent Good Average Fair Poor" at bounding box center [525, 190] width 558 height 267
click at [333, 140] on div "Excellent Good Average Fair Poor" at bounding box center [525, 190] width 558 height 267
click at [262, 131] on p "Good" at bounding box center [284, 122] width 45 height 18
click at [256, 131] on input "Good" at bounding box center [251, 122] width 11 height 18
radio input "true"
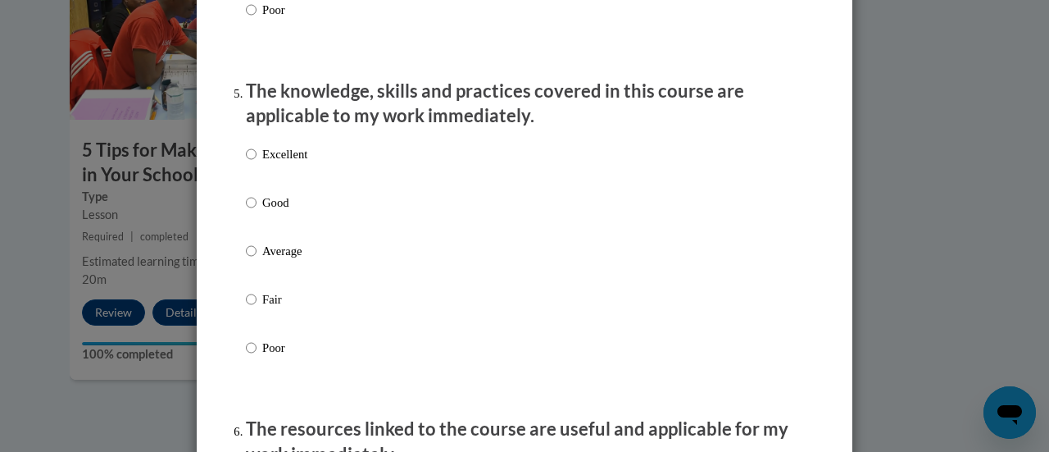
scroll to position [1462, 0]
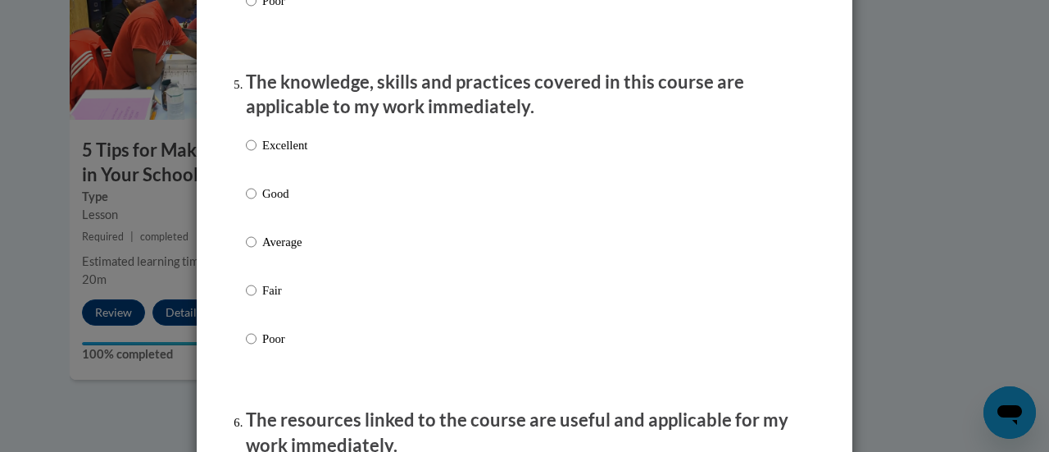
click at [275, 154] on p "Excellent" at bounding box center [284, 145] width 45 height 18
click at [257, 154] on input "Excellent" at bounding box center [251, 145] width 11 height 18
radio input "true"
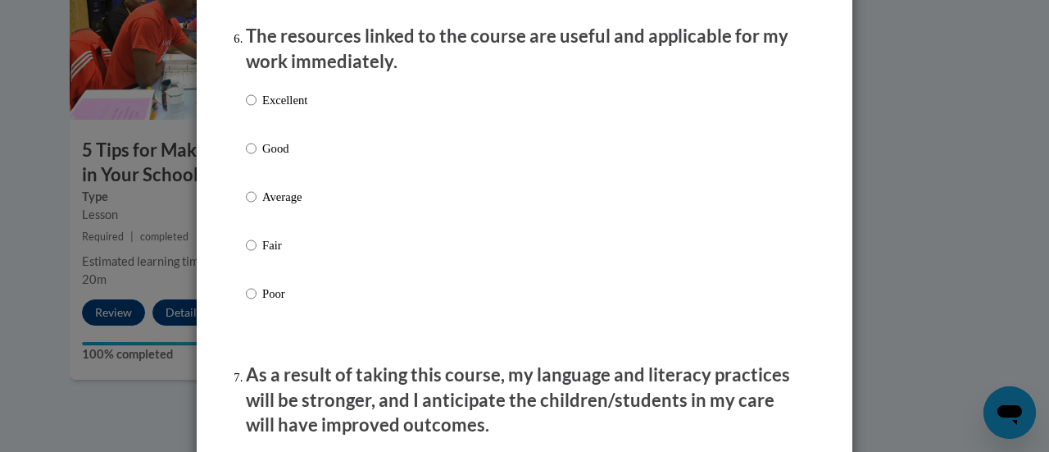
scroll to position [1846, 0]
click at [287, 108] on p "Excellent" at bounding box center [284, 99] width 45 height 18
click at [257, 108] on input "Excellent" at bounding box center [251, 99] width 11 height 18
radio input "true"
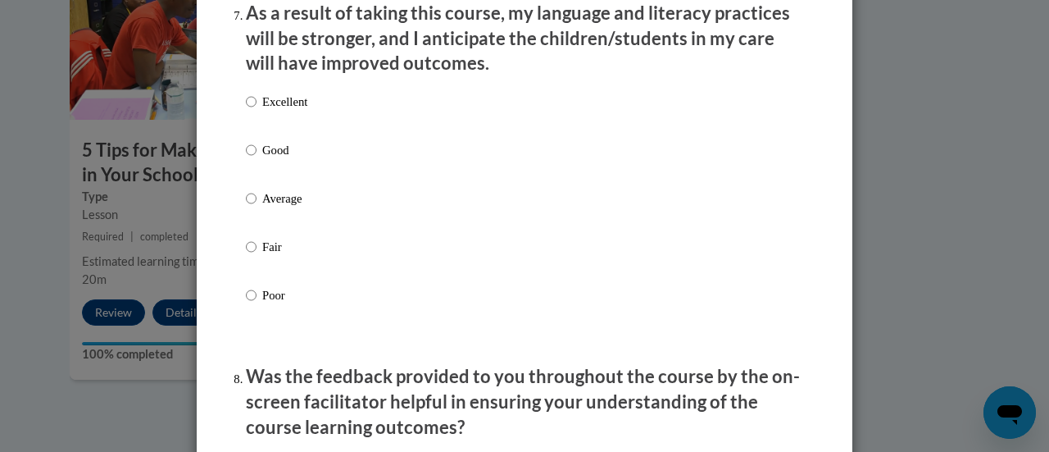
scroll to position [2210, 0]
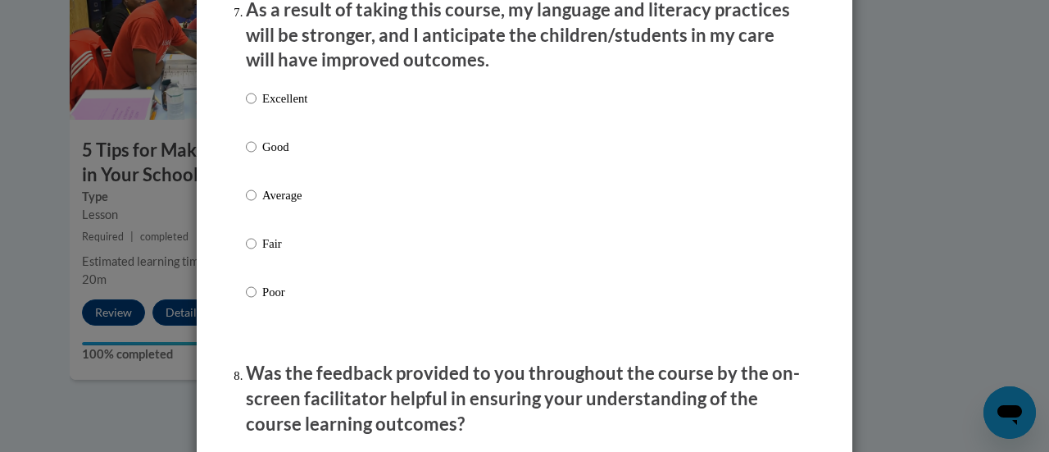
click at [298, 122] on label "Excellent" at bounding box center [276, 111] width 61 height 44
click at [257, 107] on input "Excellent" at bounding box center [251, 98] width 11 height 18
radio input "true"
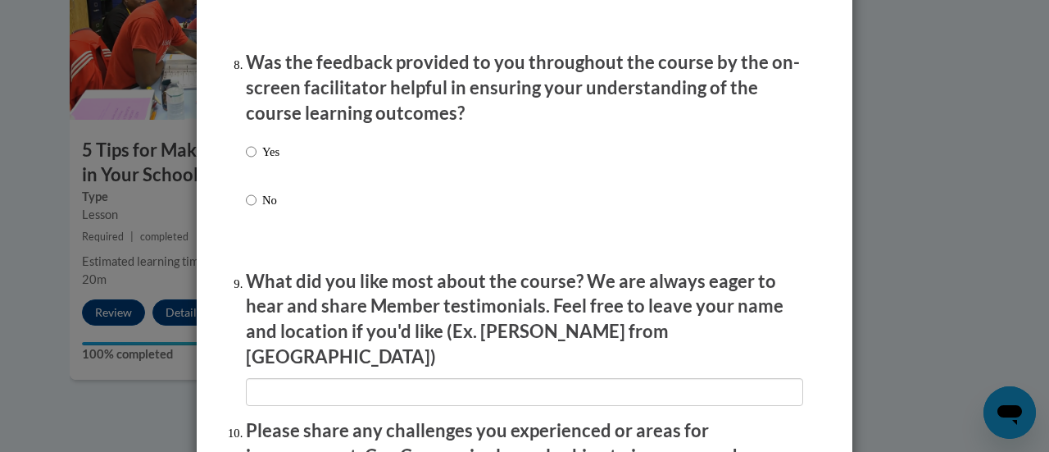
scroll to position [2522, 0]
click at [275, 167] on div "Yes No" at bounding box center [525, 195] width 558 height 122
click at [248, 160] on input "Yes" at bounding box center [251, 151] width 11 height 18
radio input "true"
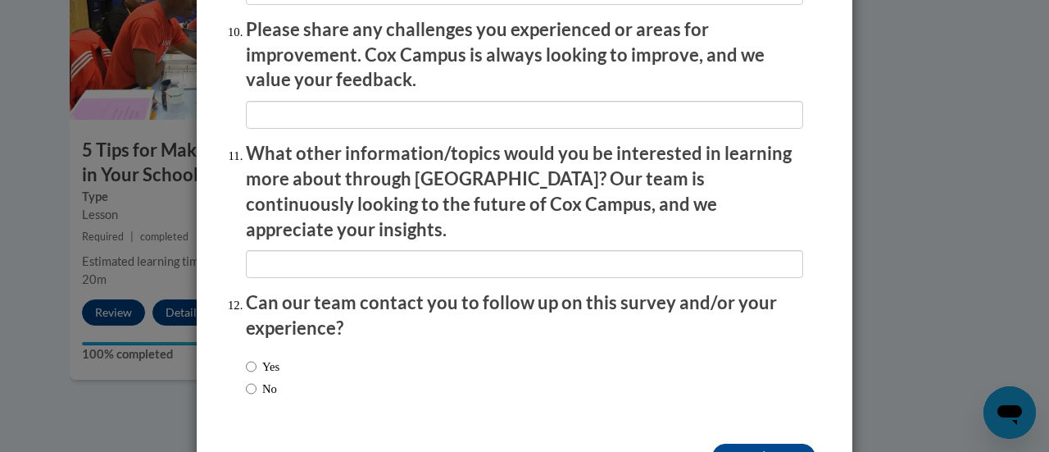
scroll to position [2957, 0]
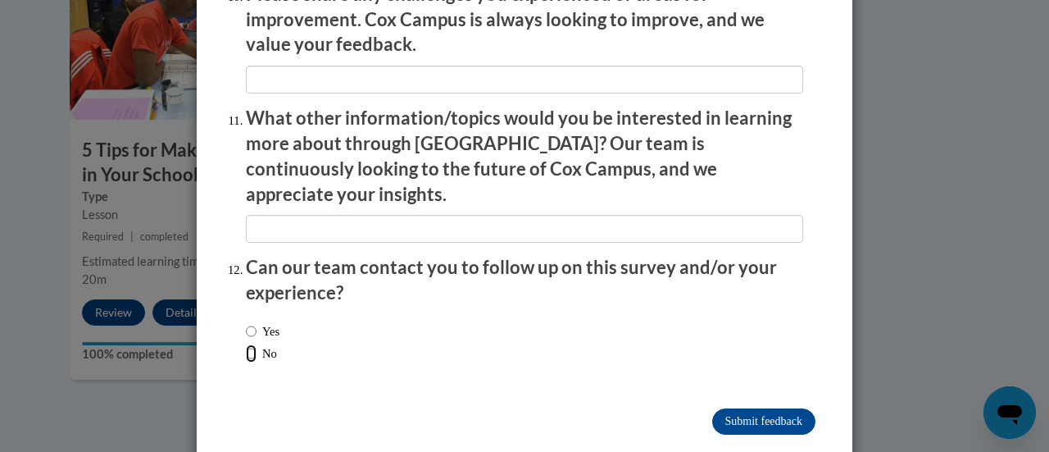
click at [246, 344] on input "No" at bounding box center [251, 353] width 11 height 18
radio input "true"
click at [764, 408] on input "Submit feedback" at bounding box center [763, 421] width 103 height 26
